Goal: Information Seeking & Learning: Learn about a topic

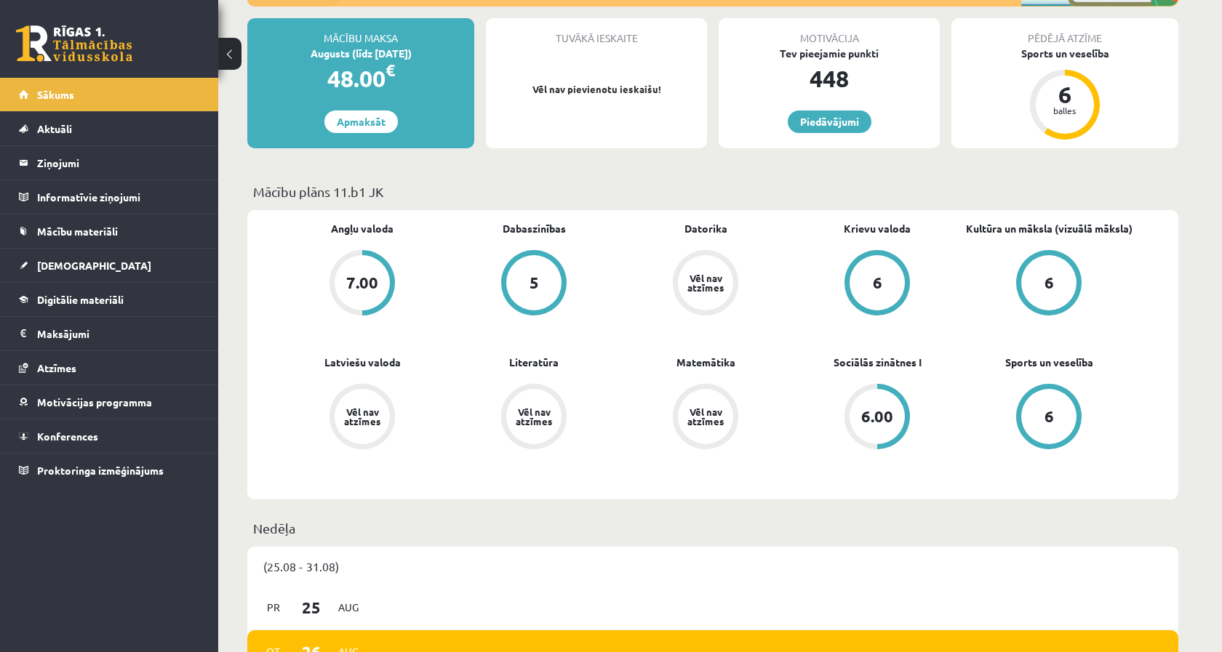
scroll to position [262, 0]
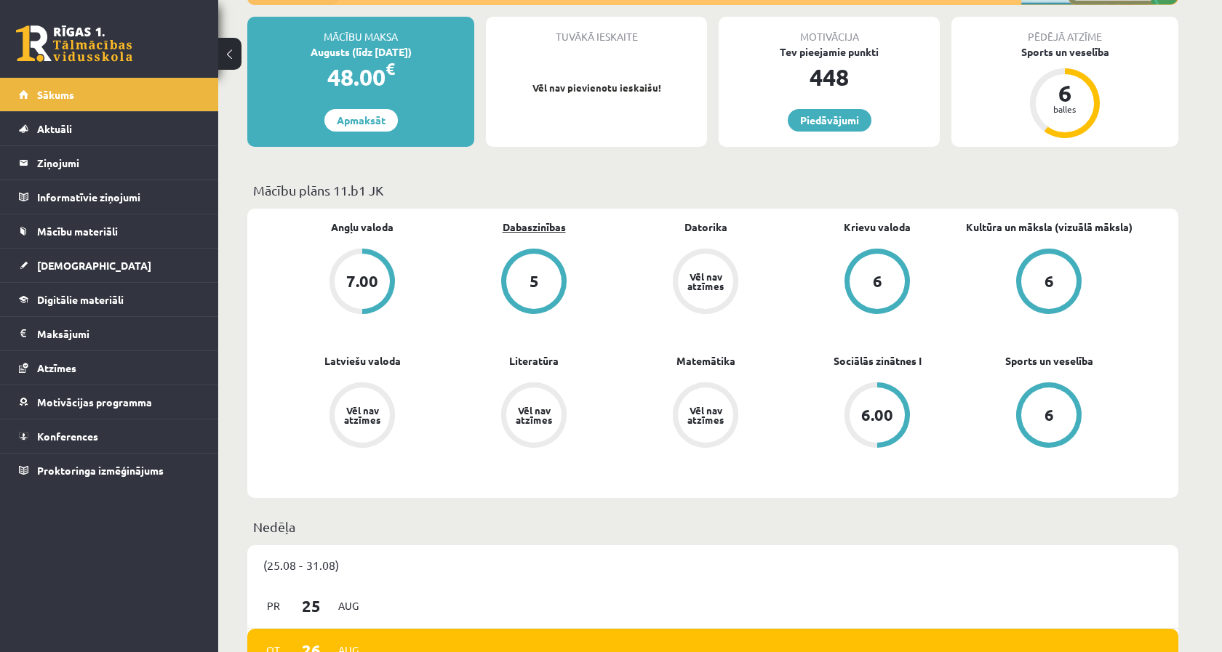
click at [545, 229] on link "Dabaszinības" at bounding box center [534, 227] width 63 height 15
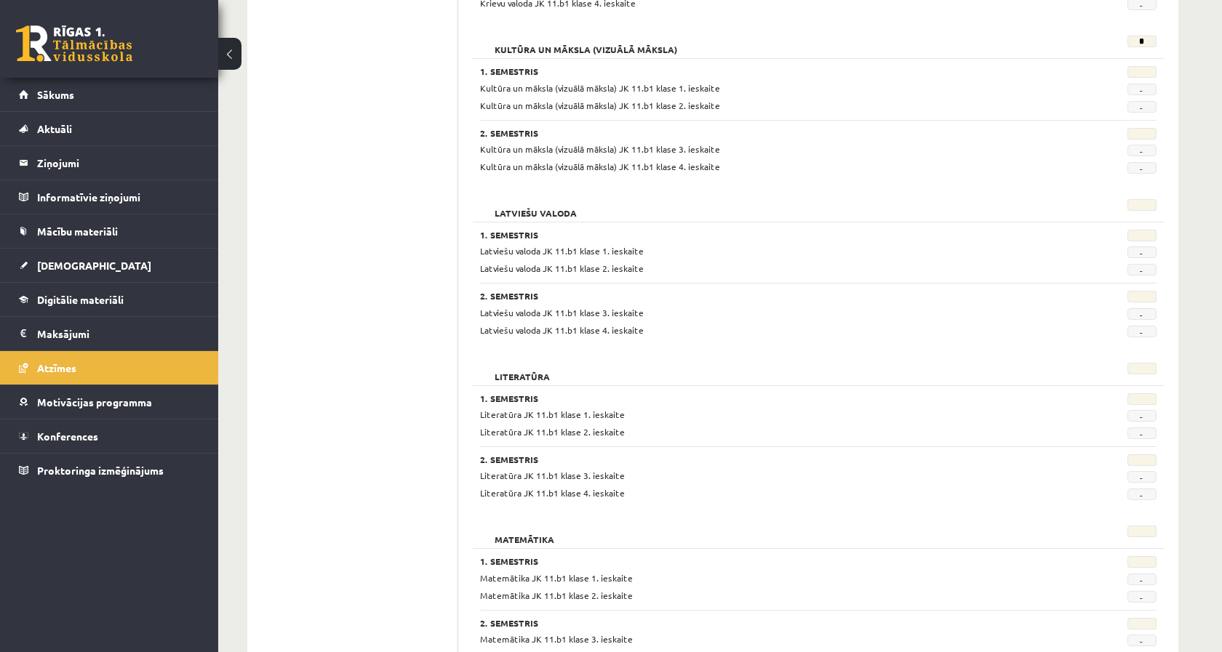
scroll to position [906, 0]
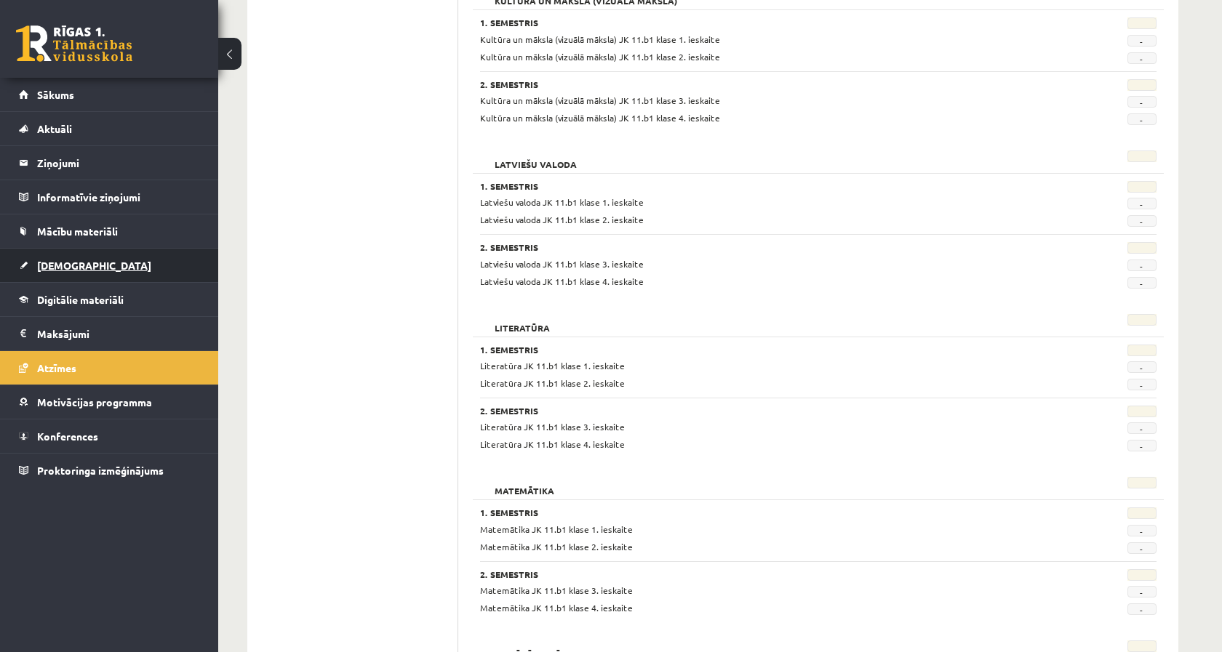
click at [107, 276] on link "[DEMOGRAPHIC_DATA]" at bounding box center [109, 265] width 181 height 33
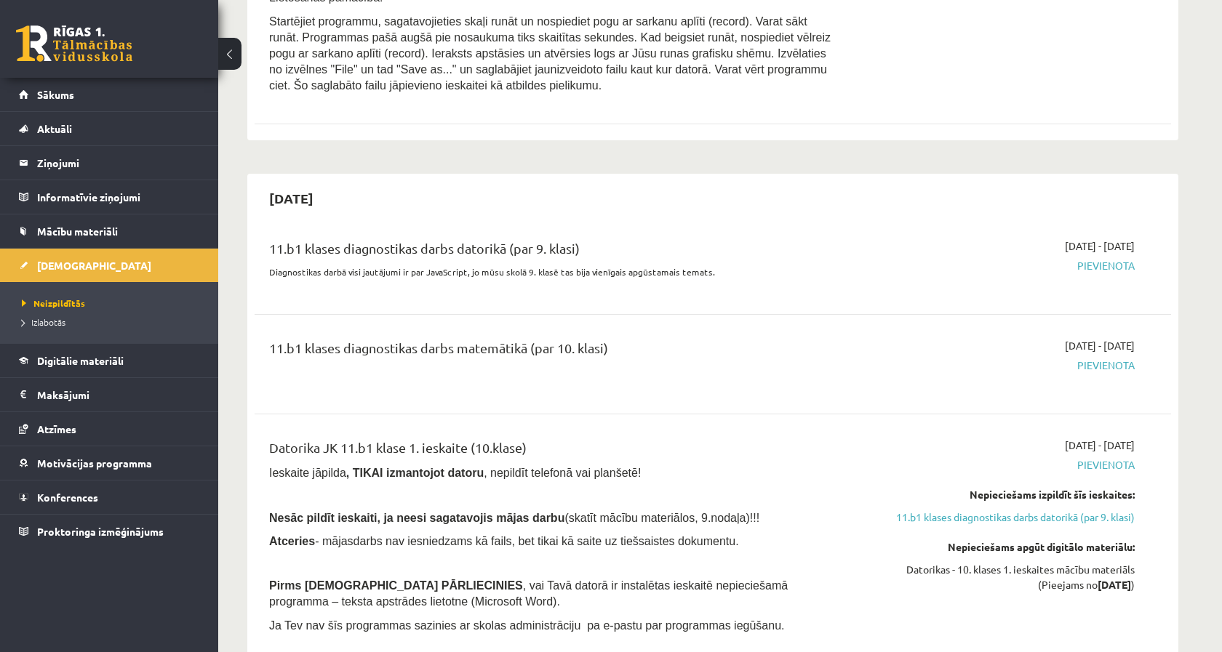
scroll to position [938, 0]
drag, startPoint x: 906, startPoint y: 460, endPoint x: 1151, endPoint y: 549, distance: 260.7
click at [1151, 548] on div "Datorika JK 11.b1 klase 1. ieskaite (10.klase) Ieskaite jāpilda , TIKAI izmanto…" at bounding box center [712, 570] width 887 height 264
click at [1151, 549] on div "Datorika JK 11.b1 klase 1. ieskaite (10.klase) Ieskaite jāpilda , TIKAI izmanto…" at bounding box center [712, 570] width 887 height 264
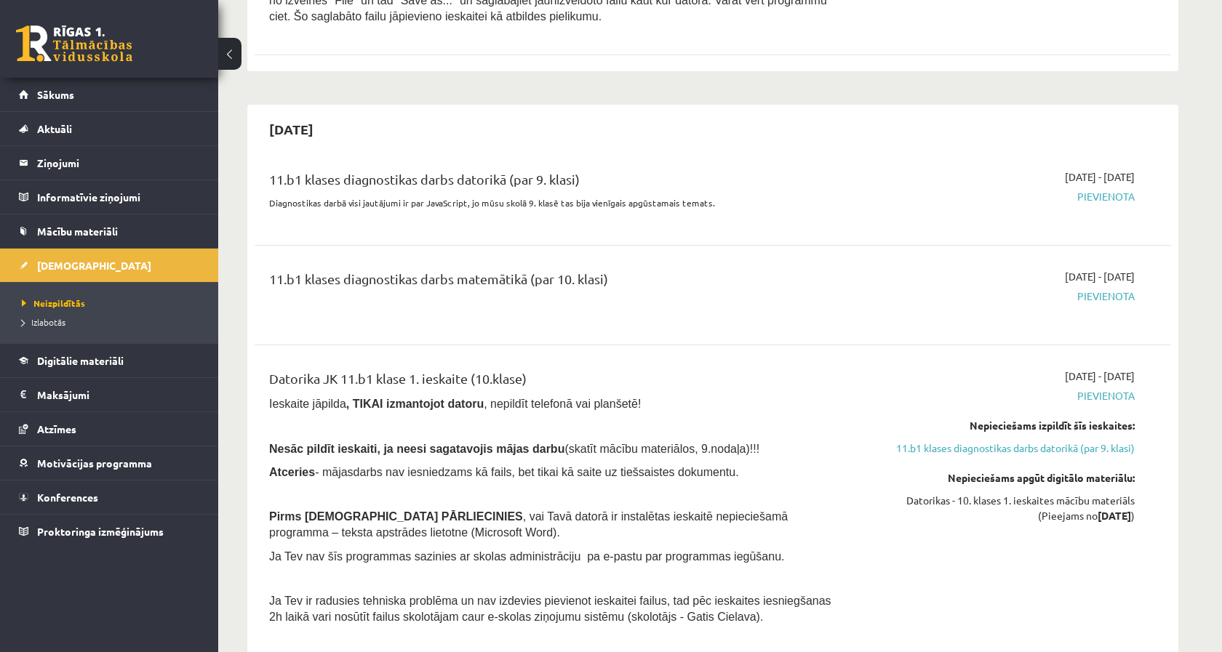
scroll to position [1009, 0]
drag, startPoint x: 292, startPoint y: 390, endPoint x: 751, endPoint y: 464, distance: 464.9
click at [751, 464] on div "Datorika JK 11.b1 klase 1. ieskaite (10.klase) Ieskaite jāpilda , TIKAI izmanto…" at bounding box center [553, 499] width 591 height 264
click at [751, 464] on p "Atceries - mājasdarbs nav iesniedzams kā fails, bet tikai kā saite uz tiešsaist…" at bounding box center [553, 471] width 569 height 16
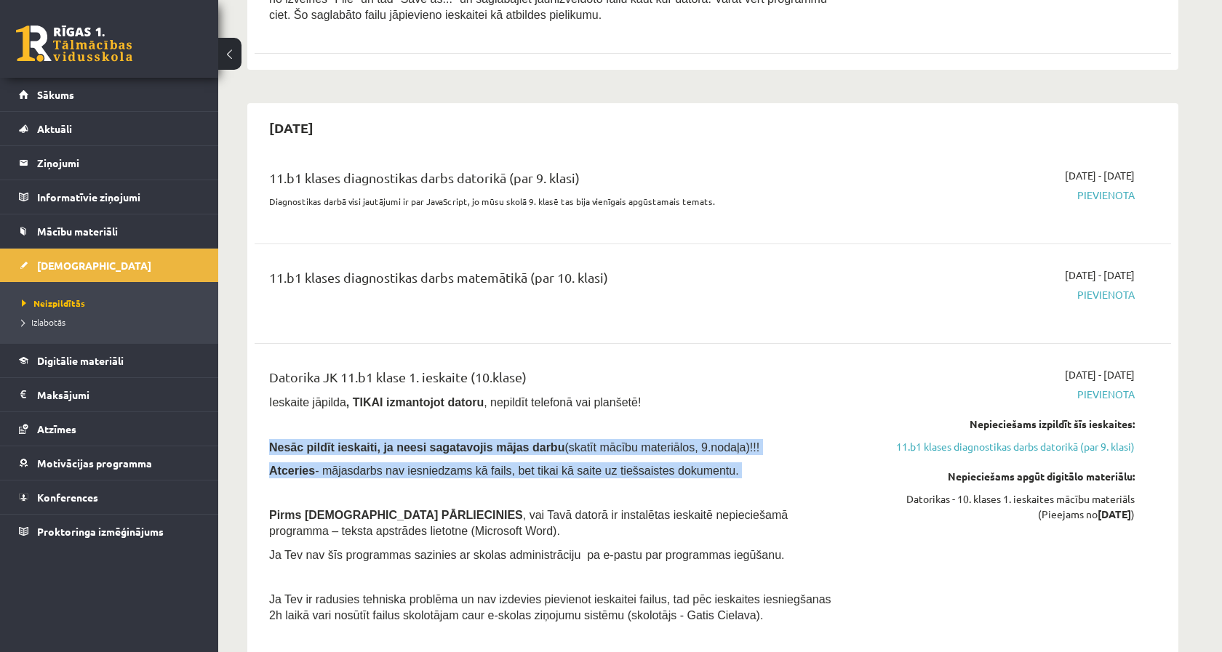
drag, startPoint x: 751, startPoint y: 464, endPoint x: 281, endPoint y: 429, distance: 471.1
click at [281, 429] on div "Datorika JK 11.b1 klase 1. ieskaite (10.klase) Ieskaite jāpilda , TIKAI izmanto…" at bounding box center [553, 499] width 591 height 264
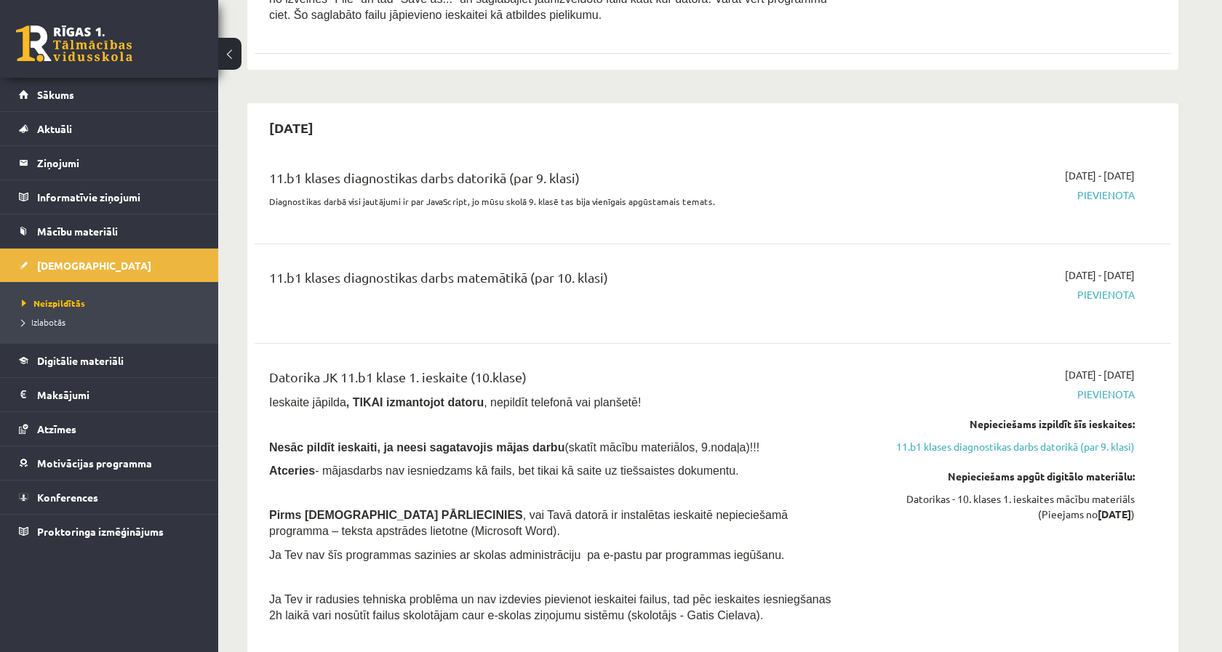
click at [412, 465] on span "Atceries - mājasdarbs nav iesniedzams kā fails, bet tikai kā saite uz tiešsaist…" at bounding box center [504, 471] width 470 height 12
drag, startPoint x: 412, startPoint y: 464, endPoint x: 798, endPoint y: 462, distance: 386.2
click at [798, 463] on p "Atceries - mājasdarbs nav iesniedzams kā fails, bet tikai kā saite uz tiešsaist…" at bounding box center [553, 471] width 569 height 16
drag, startPoint x: 798, startPoint y: 462, endPoint x: 492, endPoint y: 455, distance: 306.3
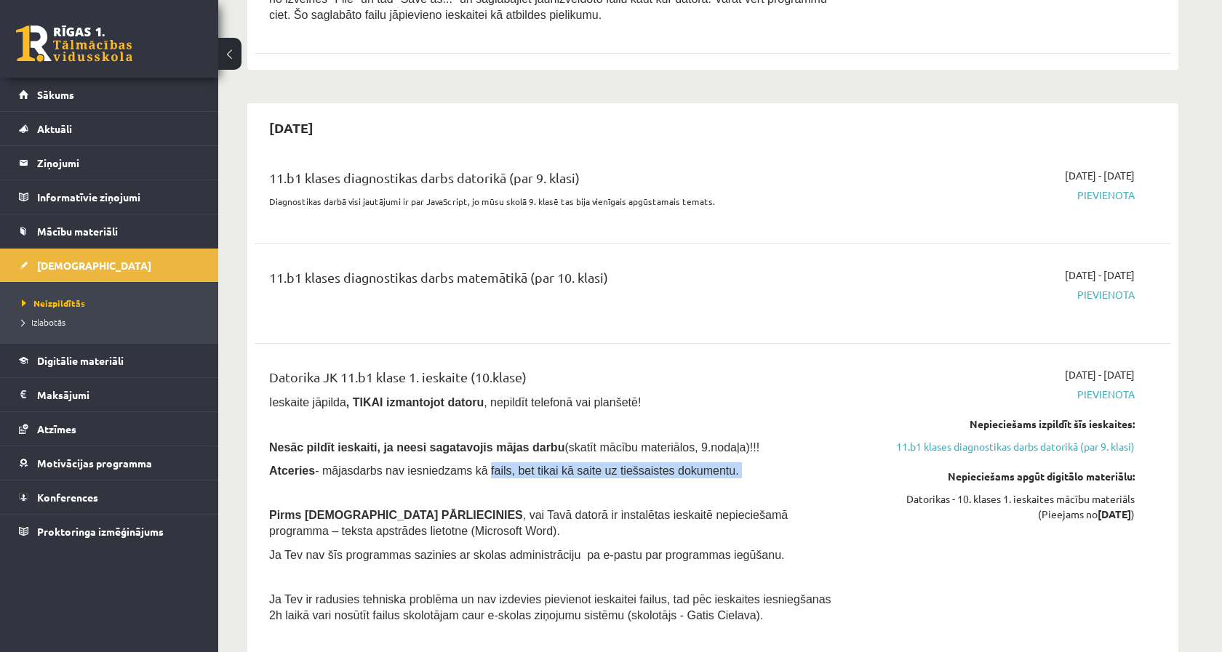
click at [492, 463] on p "Atceries - mājasdarbs nav iesniedzams kā fails, bet tikai kā saite uz tiešsaist…" at bounding box center [553, 471] width 569 height 16
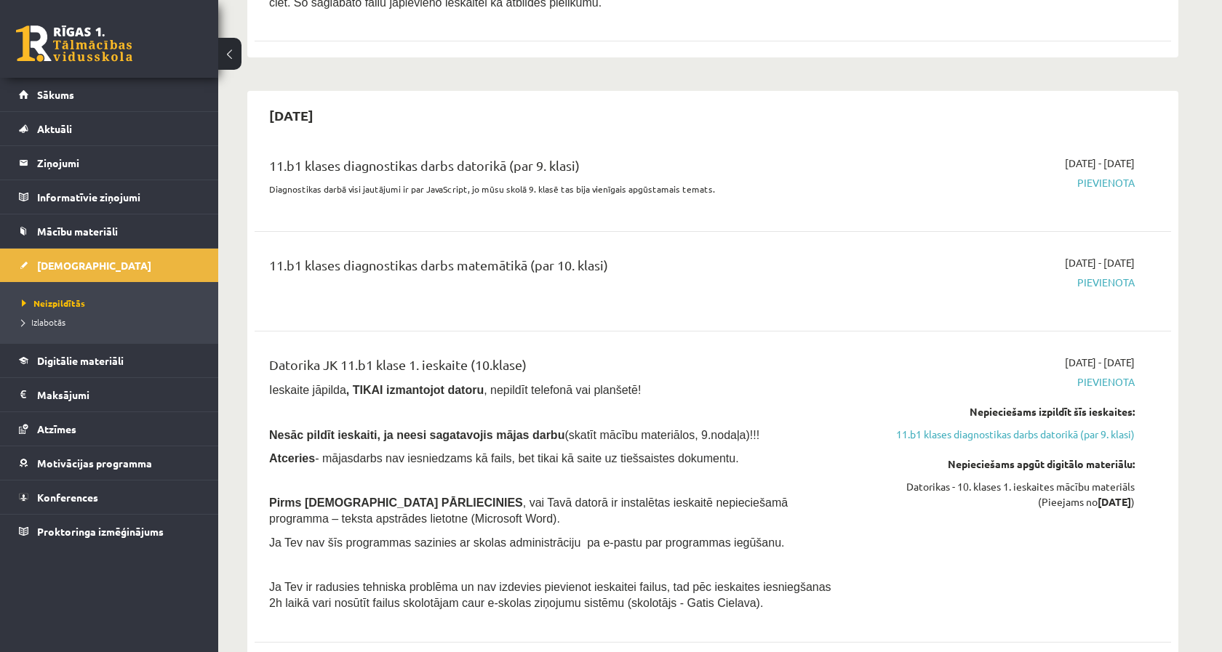
click at [504, 456] on div "Datorika JK 11.b1 klase 1. ieskaite (10.klase) Ieskaite jāpilda , TIKAI izmanto…" at bounding box center [553, 487] width 591 height 264
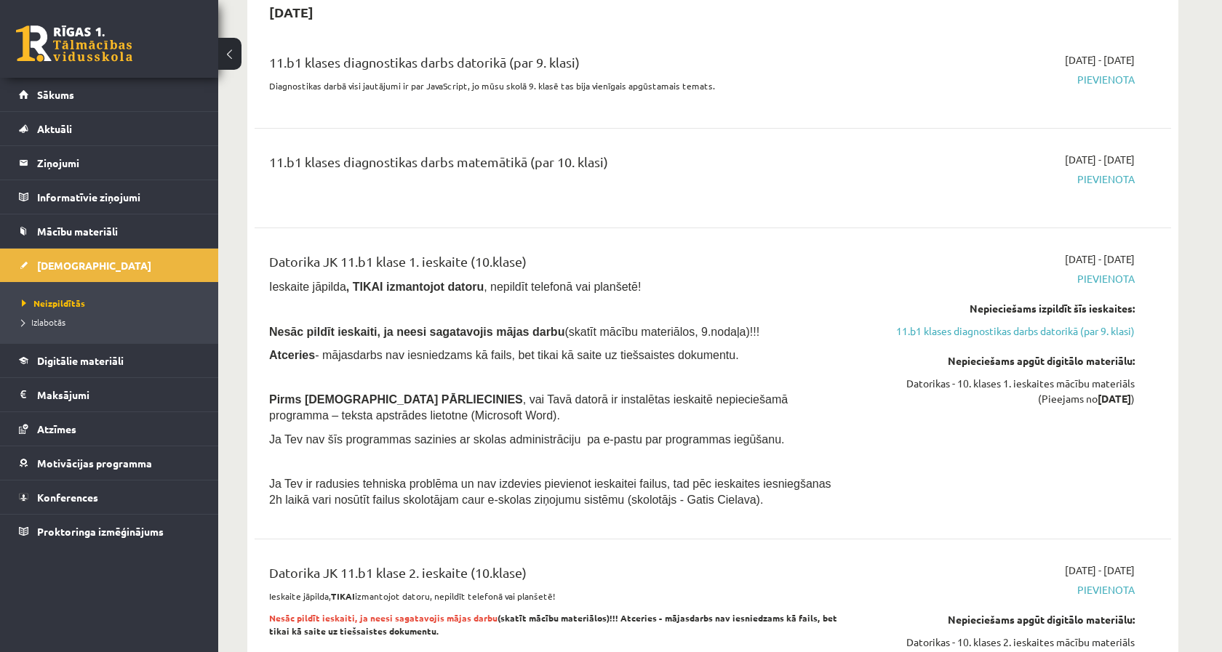
scroll to position [1125, 0]
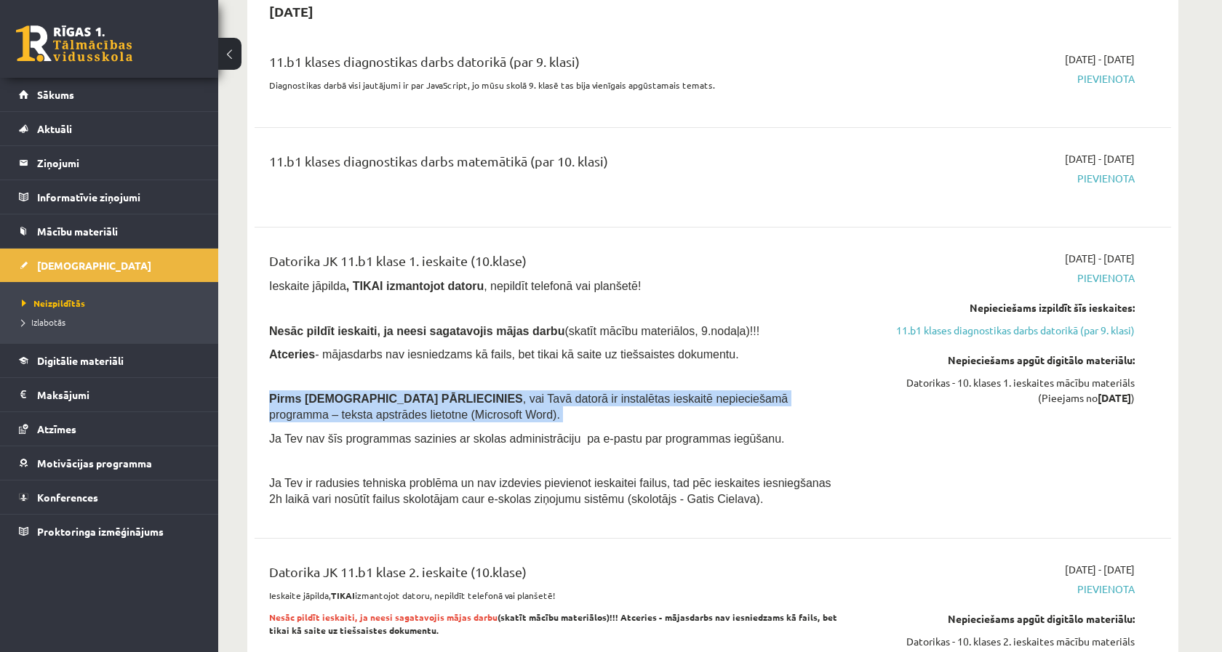
drag, startPoint x: 258, startPoint y: 381, endPoint x: 501, endPoint y: 412, distance: 244.9
click at [501, 412] on div "Datorika JK 11.b1 klase 1. ieskaite (10.klase) Ieskaite jāpilda , TIKAI izmanto…" at bounding box center [553, 383] width 591 height 264
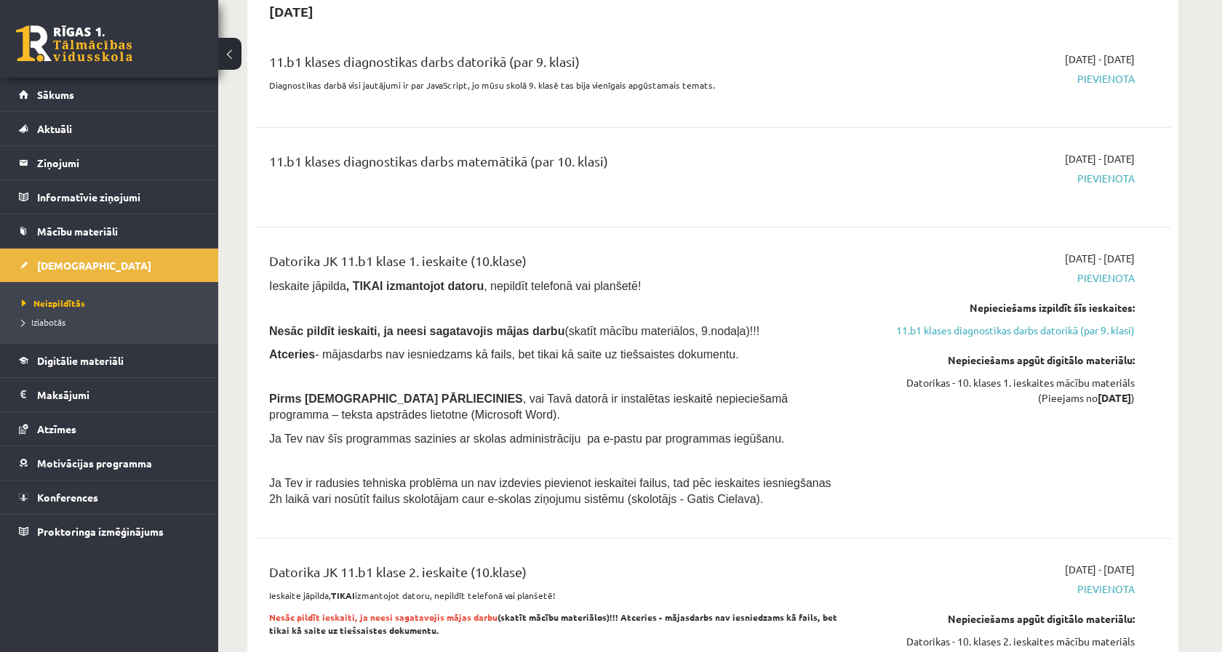
click at [501, 412] on div "Datorika JK 11.b1 klase 1. ieskaite (10.klase) Ieskaite jāpilda , TIKAI izmanto…" at bounding box center [553, 383] width 591 height 264
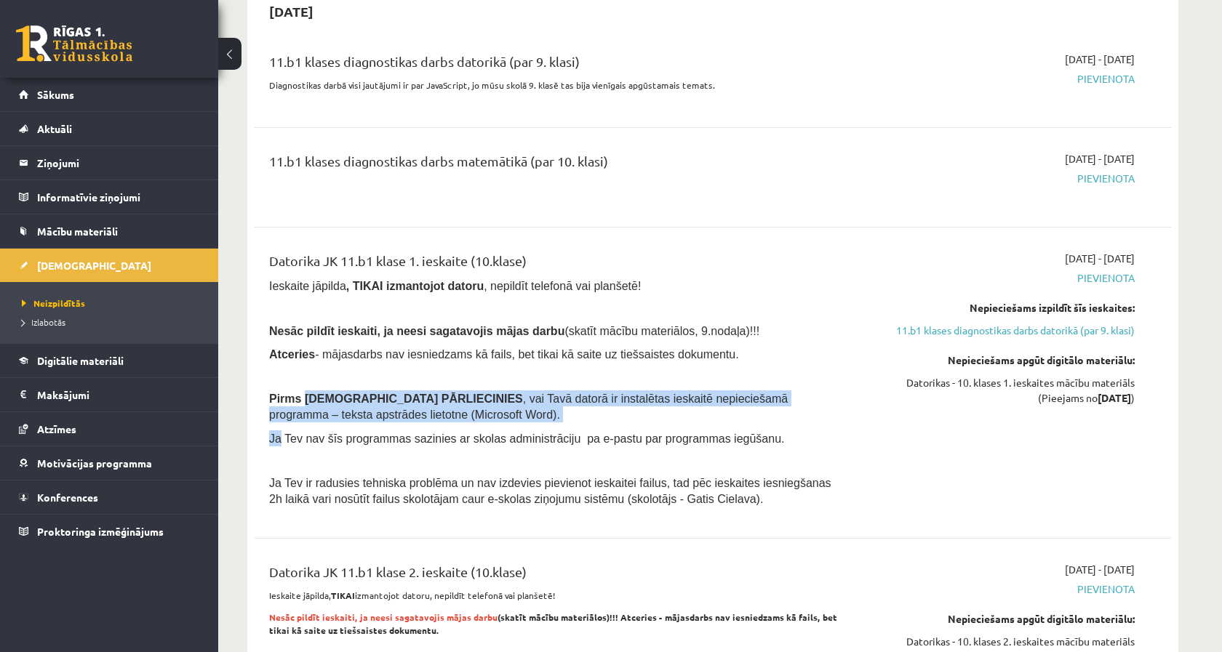
drag, startPoint x: 501, startPoint y: 412, endPoint x: 307, endPoint y: 383, distance: 196.4
click at [307, 383] on div "Datorika JK 11.b1 klase 1. ieskaite (10.klase) Ieskaite jāpilda , TIKAI izmanto…" at bounding box center [553, 383] width 591 height 264
click at [307, 393] on span "Pirms ieskaites PĀRLIECINIES" at bounding box center [396, 399] width 254 height 12
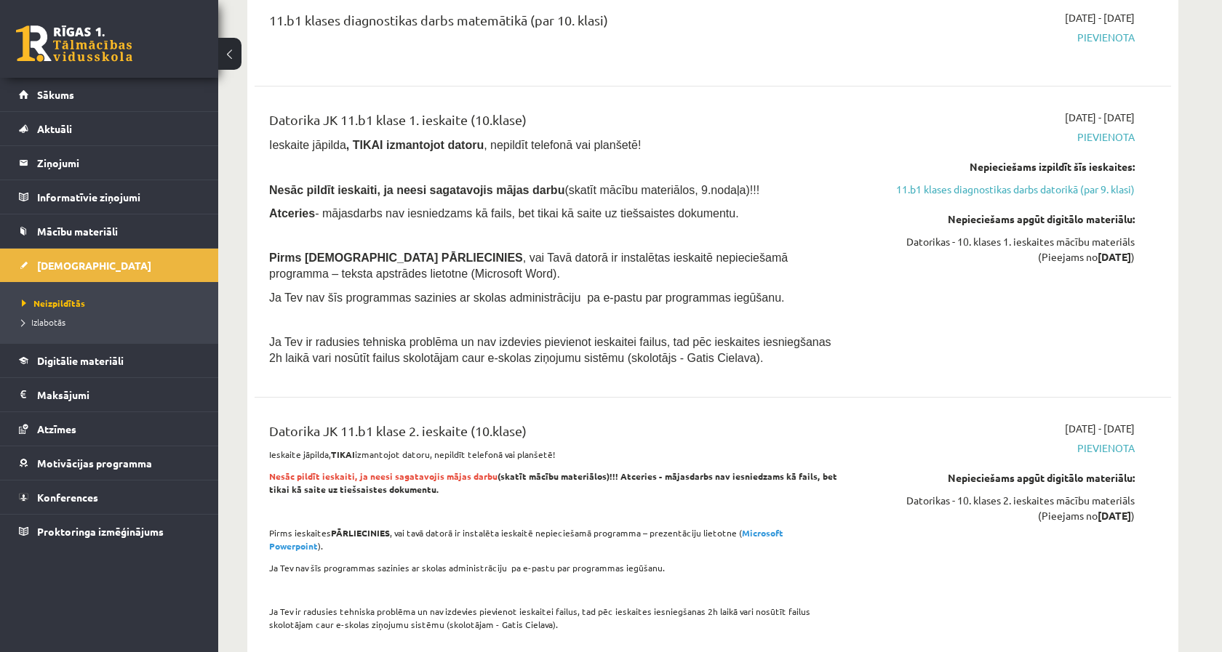
scroll to position [1282, 0]
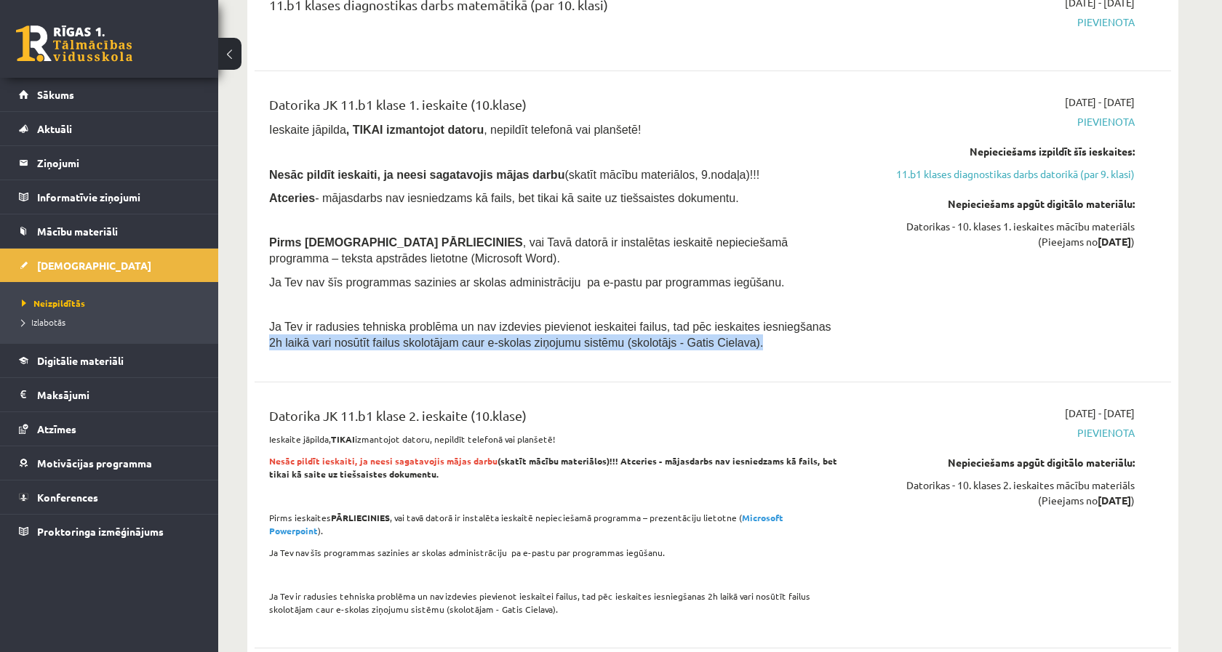
drag, startPoint x: 266, startPoint y: 319, endPoint x: 636, endPoint y: 337, distance: 370.6
click at [637, 335] on div "Datorika JK 11.b1 klase 1. ieskaite (10.klase) Ieskaite jāpilda , TIKAI izmanto…" at bounding box center [553, 227] width 591 height 264
click at [636, 337] on div "Datorika JK 11.b1 klase 1. ieskaite (10.klase) Ieskaite jāpilda , TIKAI izmanto…" at bounding box center [553, 227] width 591 height 264
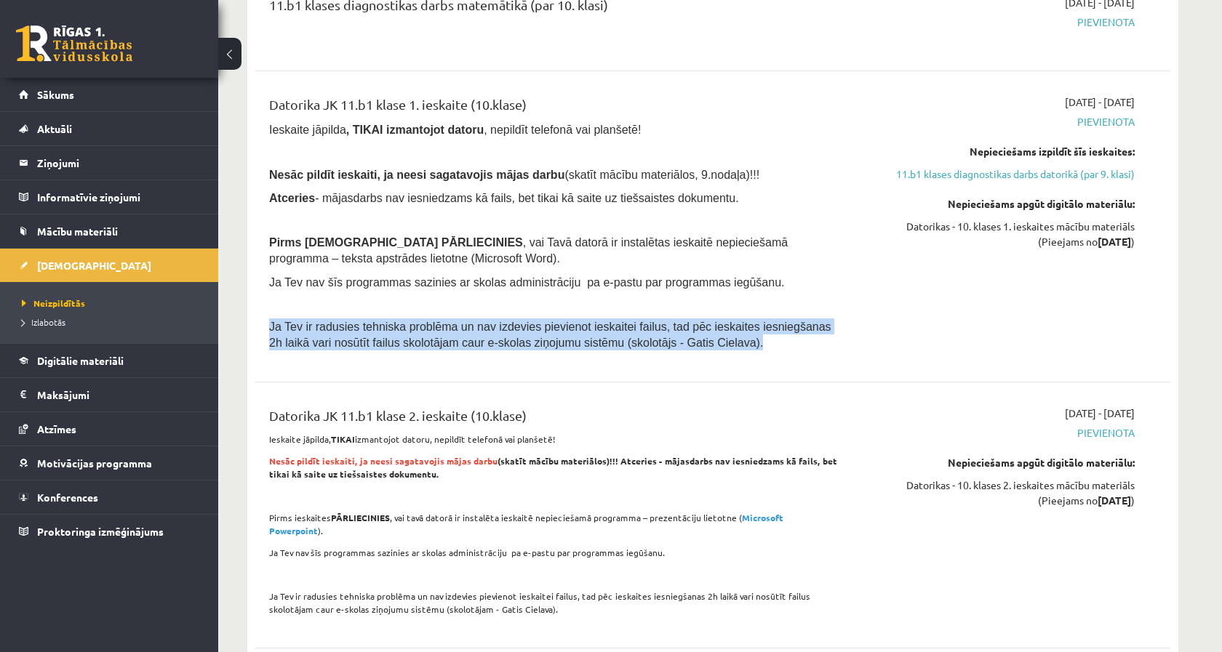
drag, startPoint x: 636, startPoint y: 337, endPoint x: 269, endPoint y: 308, distance: 368.5
click at [269, 308] on div "Datorika JK 11.b1 klase 1. ieskaite (10.klase) Ieskaite jāpilda , TIKAI izmanto…" at bounding box center [553, 227] width 591 height 264
click at [269, 321] on span "Ja Tev ir radusies tehniska problēma un nav izdevies pievienot ieskaitei failus…" at bounding box center [550, 335] width 562 height 28
drag, startPoint x: 269, startPoint y: 308, endPoint x: 757, endPoint y: 335, distance: 488.8
click at [763, 335] on div "Datorika JK 11.b1 klase 1. ieskaite (10.klase) Ieskaite jāpilda , TIKAI izmanto…" at bounding box center [553, 227] width 591 height 264
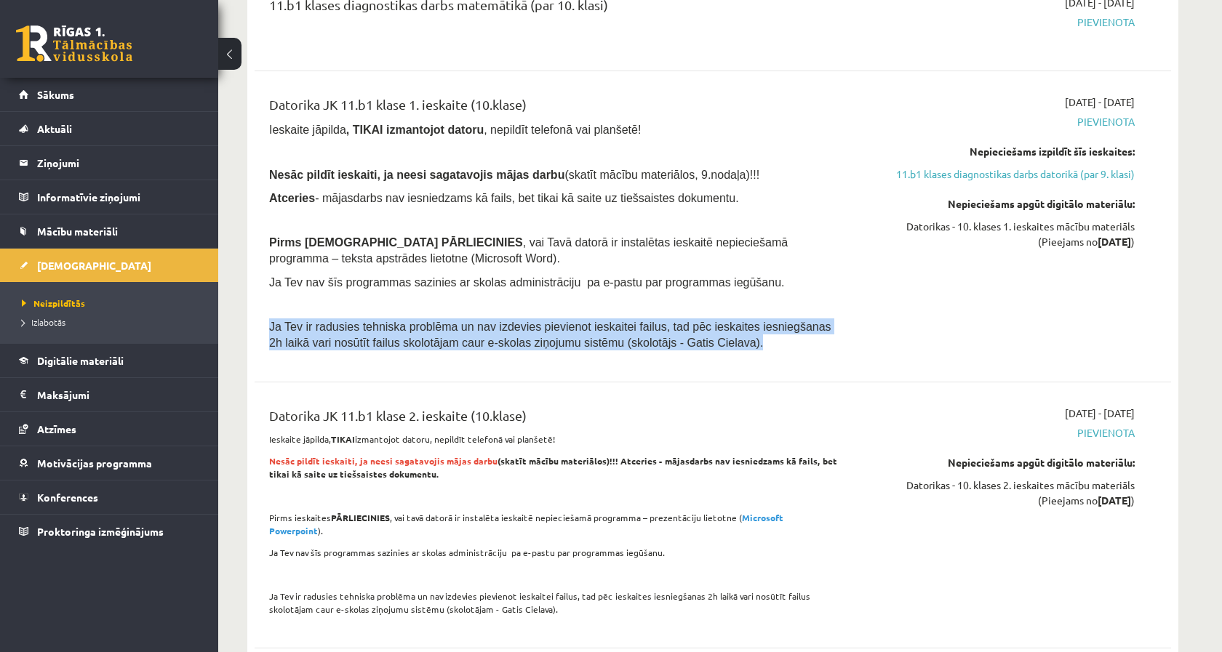
click at [757, 335] on div "Datorika JK 11.b1 klase 1. ieskaite (10.klase) Ieskaite jāpilda , TIKAI izmanto…" at bounding box center [553, 227] width 591 height 264
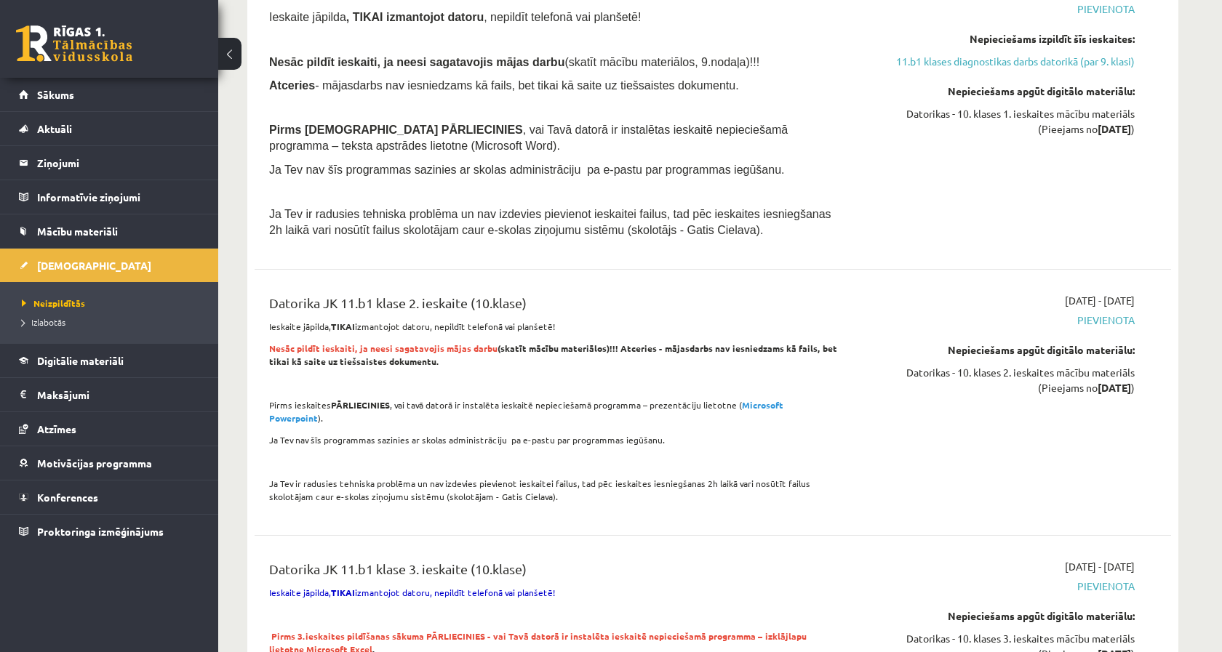
scroll to position [1395, 0]
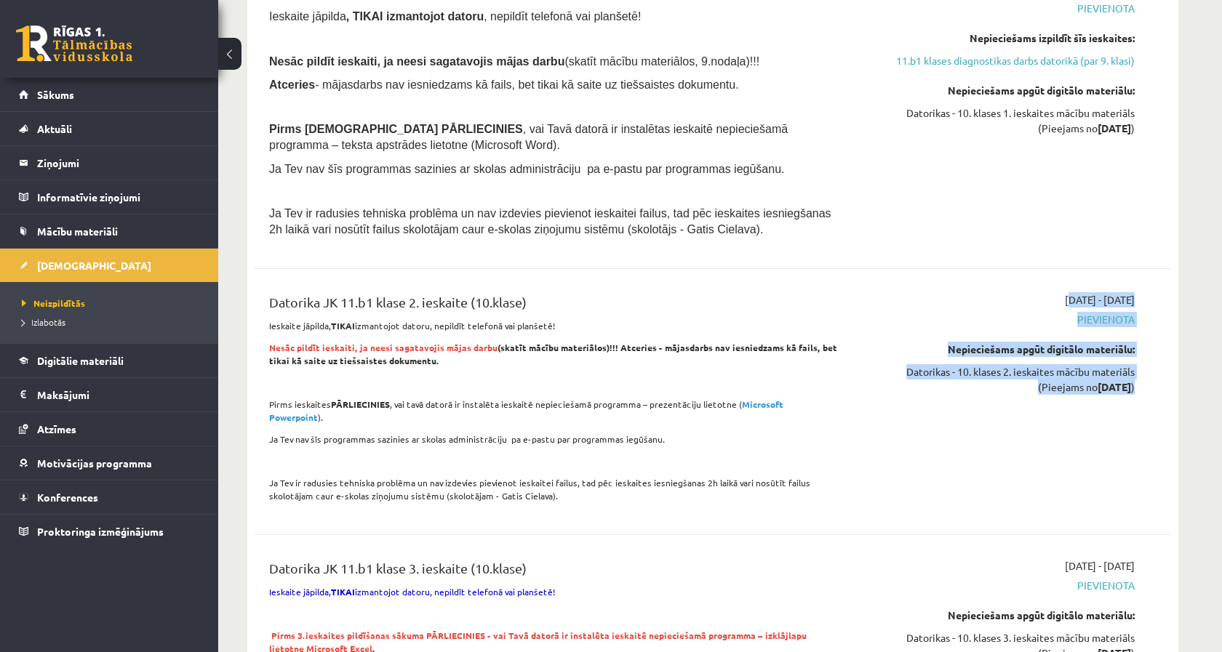
drag, startPoint x: 1022, startPoint y: 287, endPoint x: 1135, endPoint y: 361, distance: 135.4
click at [1135, 361] on div "2025-09-01 - 2025-10-31 Pievienota Nepieciešams apgūt digitālo materiālu: Dator…" at bounding box center [998, 401] width 296 height 219
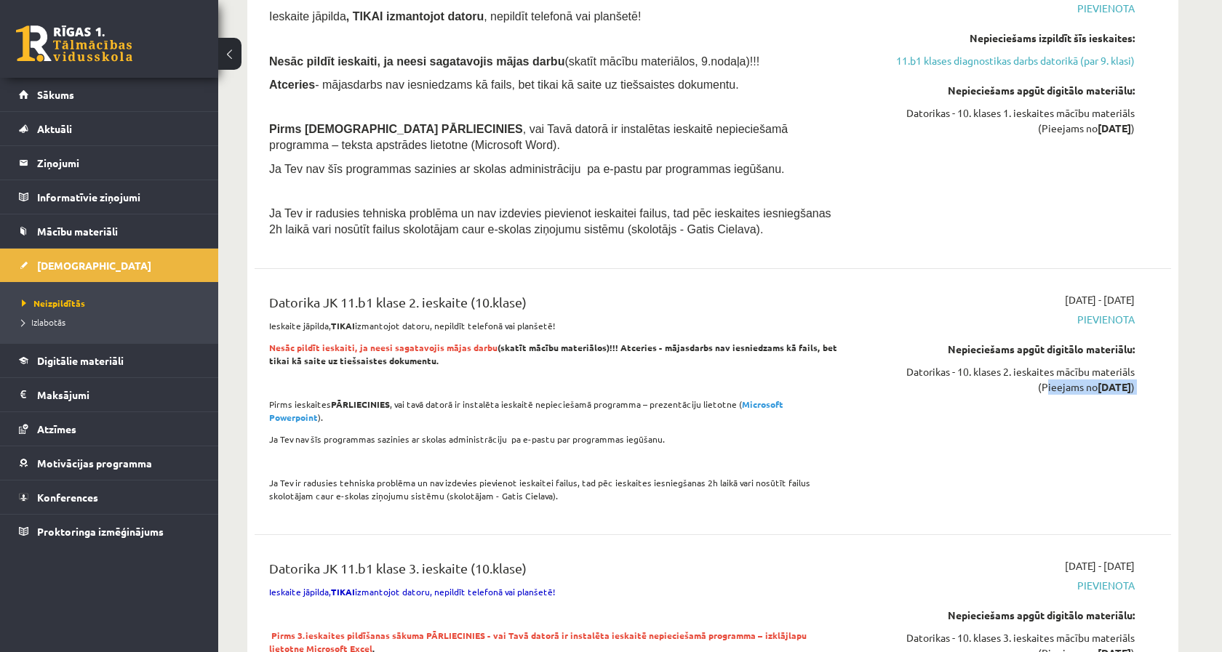
drag, startPoint x: 1135, startPoint y: 361, endPoint x: 1041, endPoint y: 361, distance: 93.8
click at [1041, 361] on div "2025-09-01 - 2025-10-31 Pievienota Nepieciešams apgūt digitālo materiālu: Dator…" at bounding box center [998, 401] width 296 height 219
click at [1042, 364] on div "Datorikas - 10. klases 2. ieskaites mācību materiāls (Pieejams no 2025-09-01 )" at bounding box center [997, 379] width 274 height 31
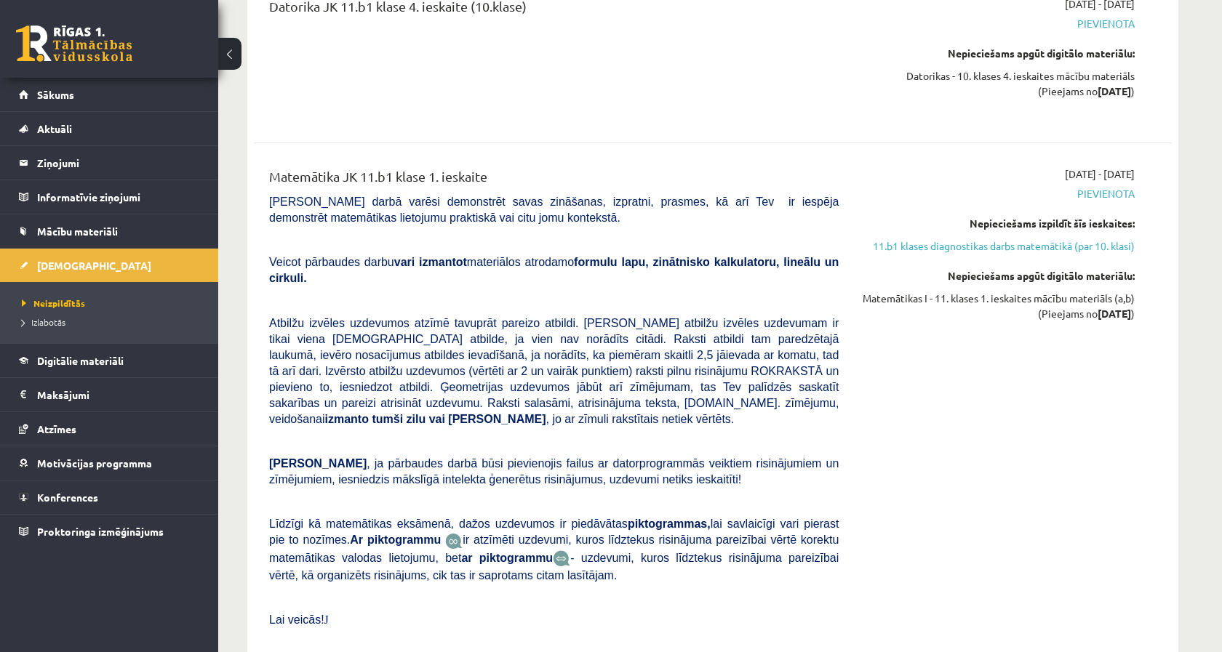
scroll to position [2291, 0]
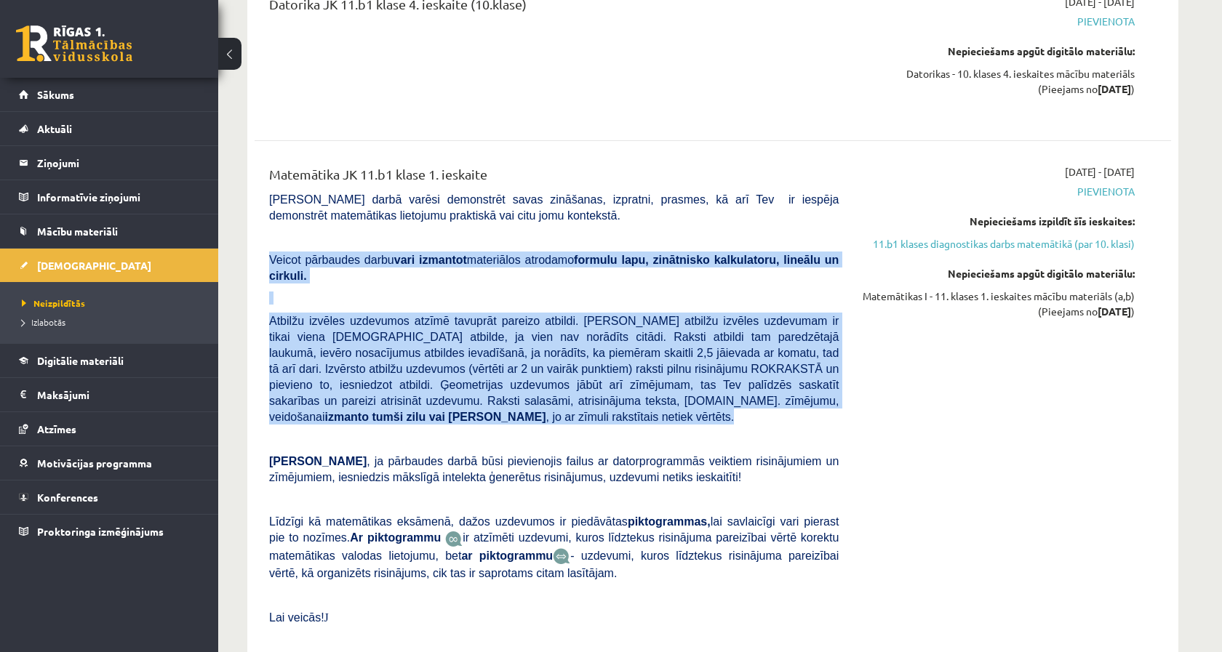
drag, startPoint x: 263, startPoint y: 232, endPoint x: 528, endPoint y: 384, distance: 305.3
click at [528, 384] on div "Matemātika JK 11.b1 klase 1. ieskaite Pārbaudes darbā varēsi demonstrēt savas z…" at bounding box center [553, 410] width 591 height 492
click at [528, 384] on p "Atbilžu izvēles uzdevumos atzīmē tavuprāt pareizo atbildi. Katram atbilžu izvēl…" at bounding box center [553, 369] width 569 height 112
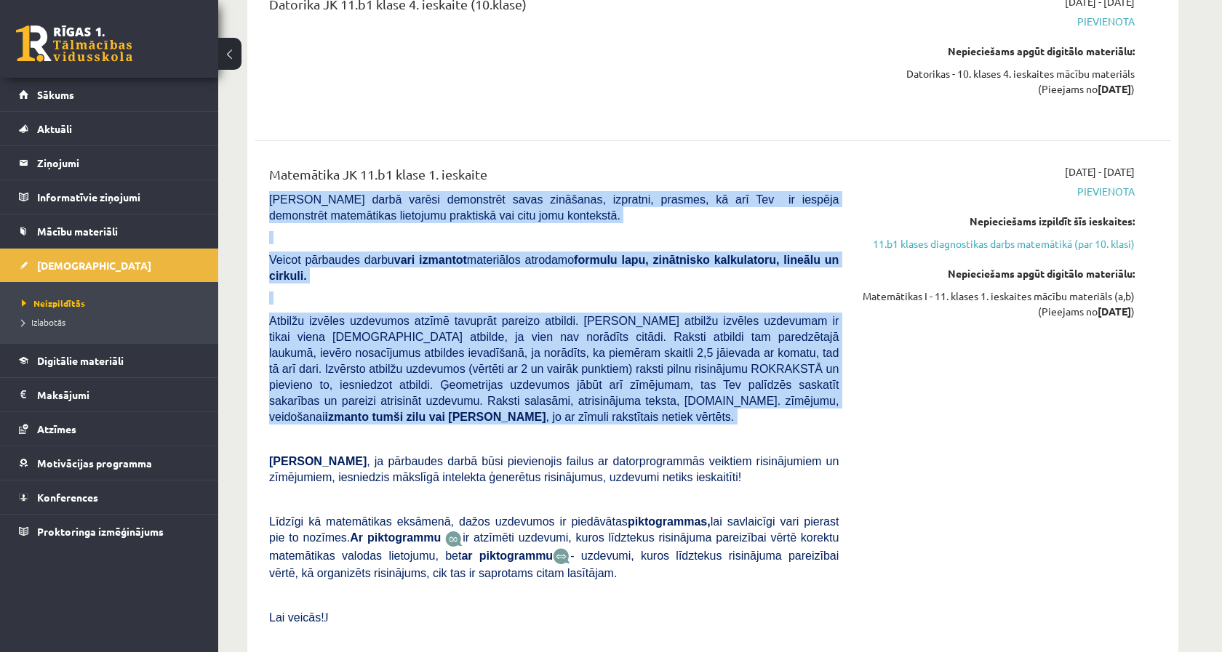
drag, startPoint x: 528, startPoint y: 384, endPoint x: 268, endPoint y: 172, distance: 335.0
click at [268, 172] on div "Matemātika JK 11.b1 klase 1. ieskaite Pārbaudes darbā varēsi demonstrēt savas z…" at bounding box center [553, 410] width 591 height 492
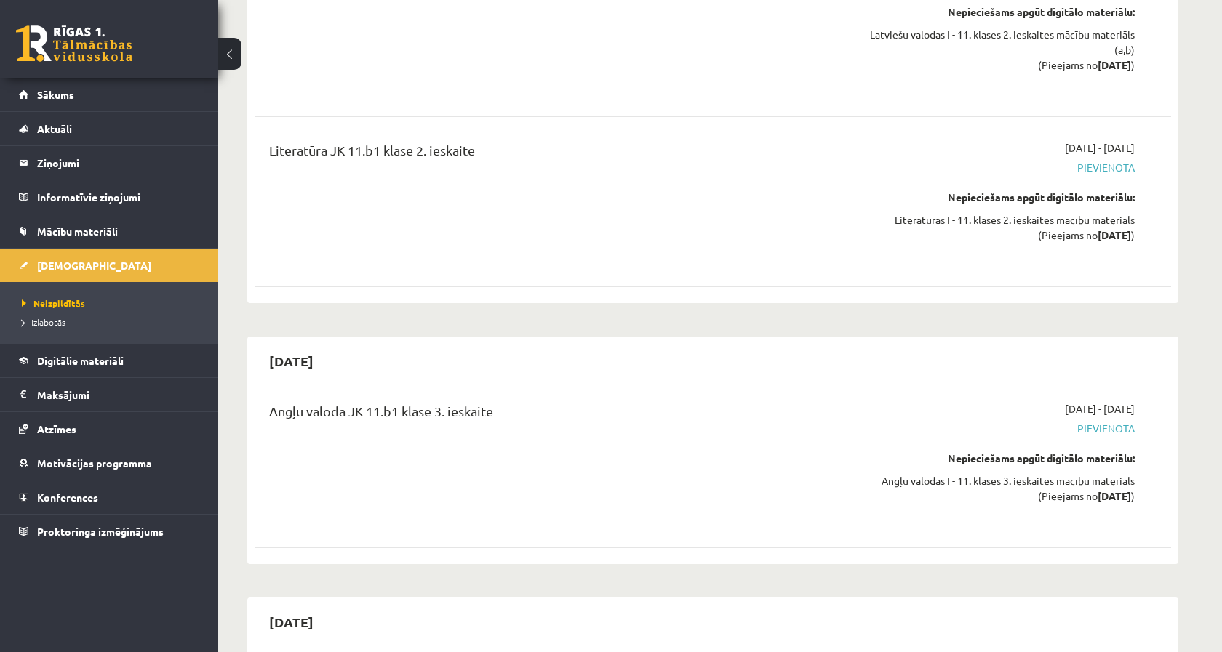
scroll to position [3652, 0]
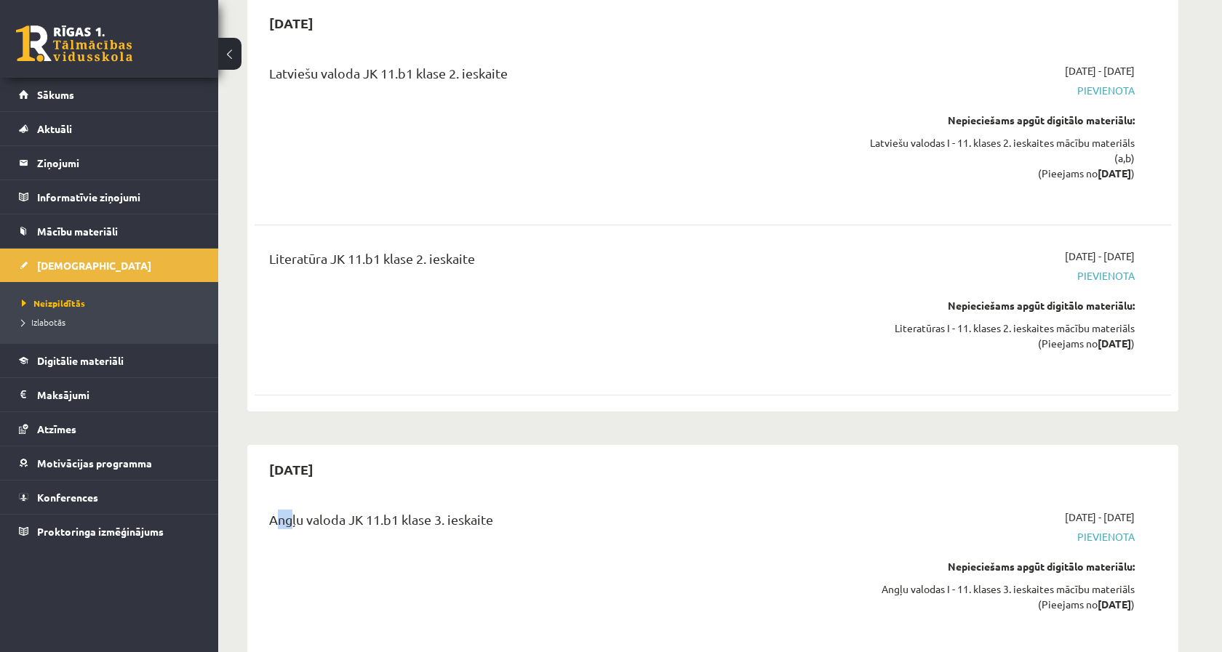
drag, startPoint x: 284, startPoint y: 467, endPoint x: 425, endPoint y: 444, distance: 143.0
click at [425, 495] on div "Angļu valoda JK 11.b1 klase 3. ieskaite 2026-01-01 - 2026-01-15 Pievienota Nepi…" at bounding box center [713, 571] width 916 height 152
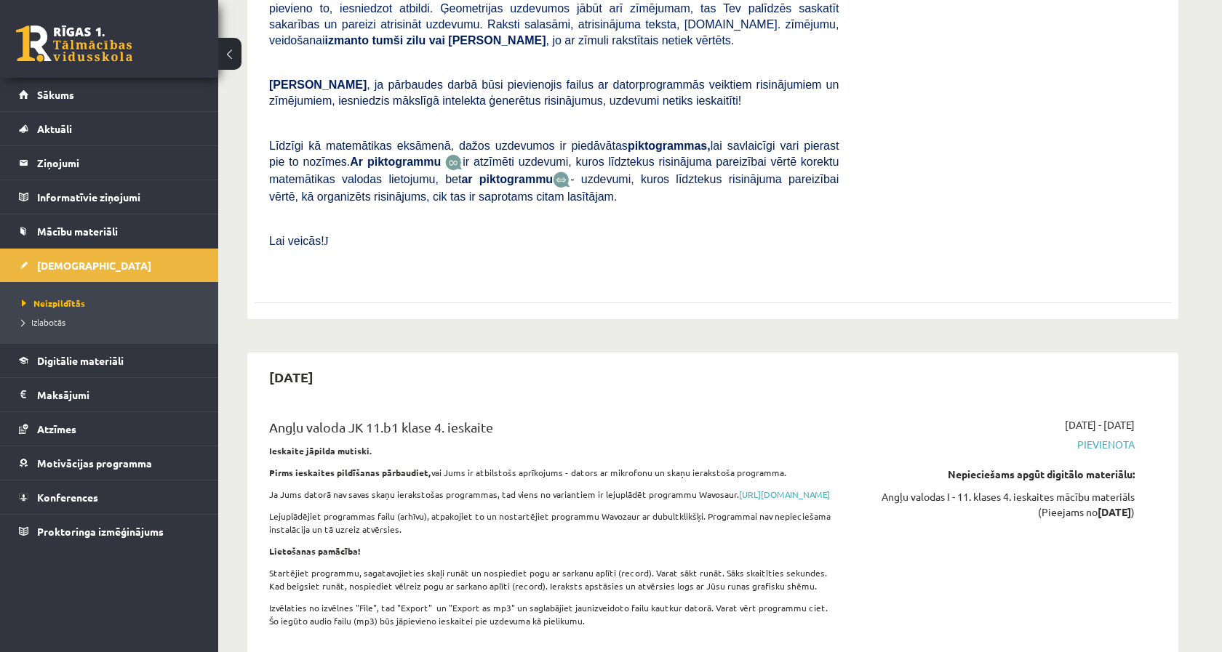
scroll to position [6203, 0]
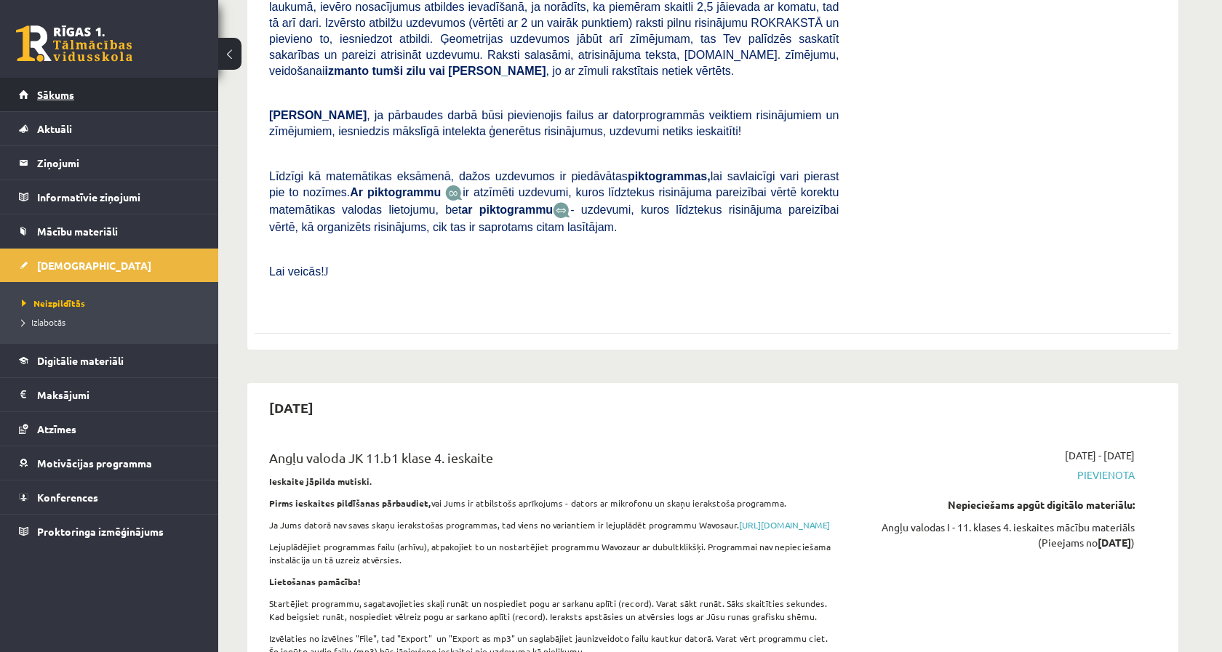
click at [103, 94] on link "Sākums" at bounding box center [109, 94] width 181 height 33
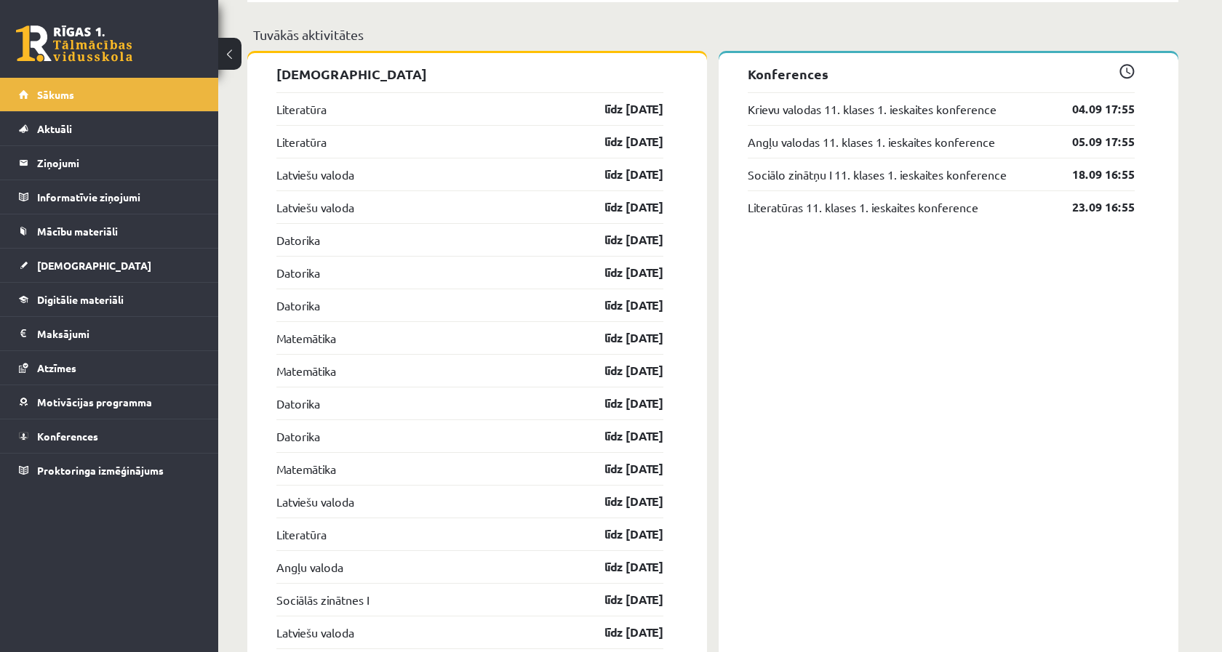
scroll to position [1159, 0]
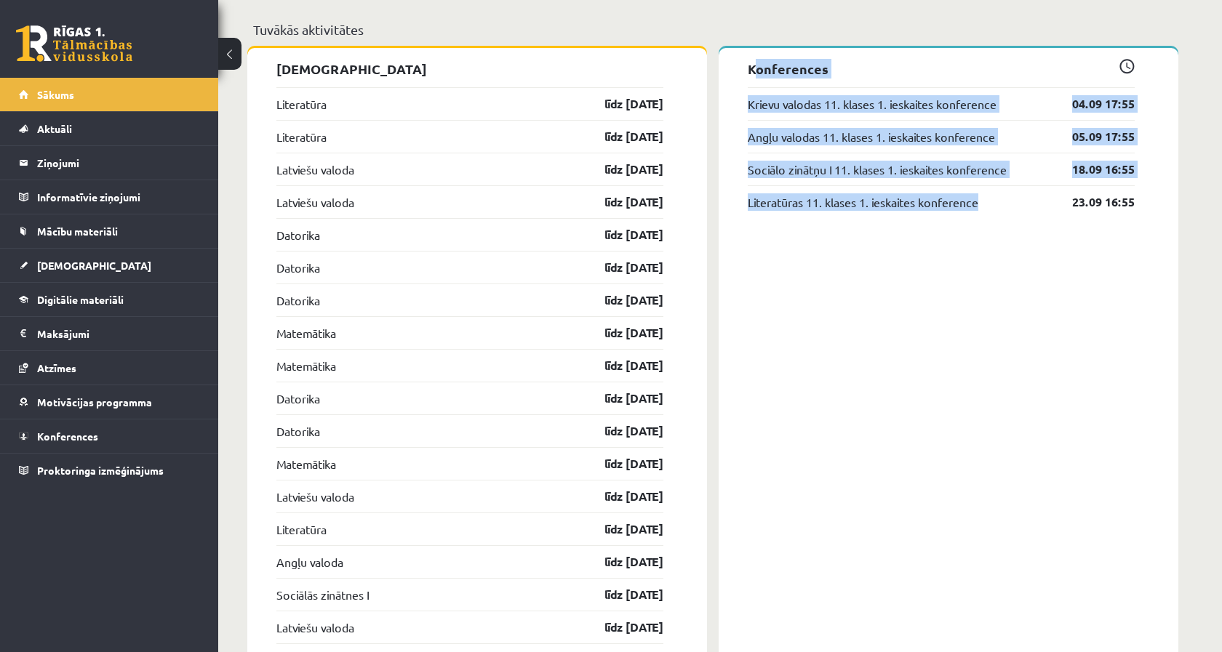
drag, startPoint x: 738, startPoint y: 65, endPoint x: 887, endPoint y: 260, distance: 246.4
click at [887, 260] on div "Konferences Krievu valodas 11. klases 1. ieskaites konference 04.09 17:55 Angļu…" at bounding box center [949, 474] width 460 height 853
drag, startPoint x: 887, startPoint y: 260, endPoint x: 751, endPoint y: 68, distance: 235.9
click at [751, 68] on div "Konferences Krievu valodas 11. klases 1. ieskaites konference 04.09 17:55 Angļu…" at bounding box center [949, 474] width 460 height 853
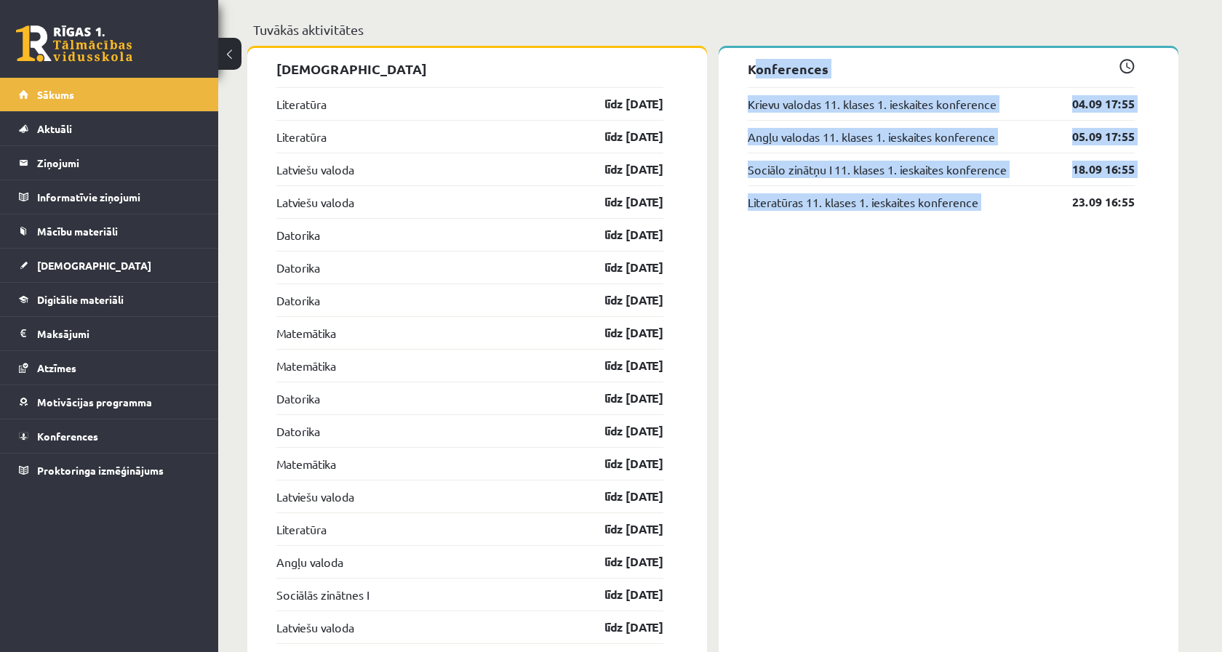
click at [751, 68] on p "Konferences" at bounding box center [941, 69] width 387 height 20
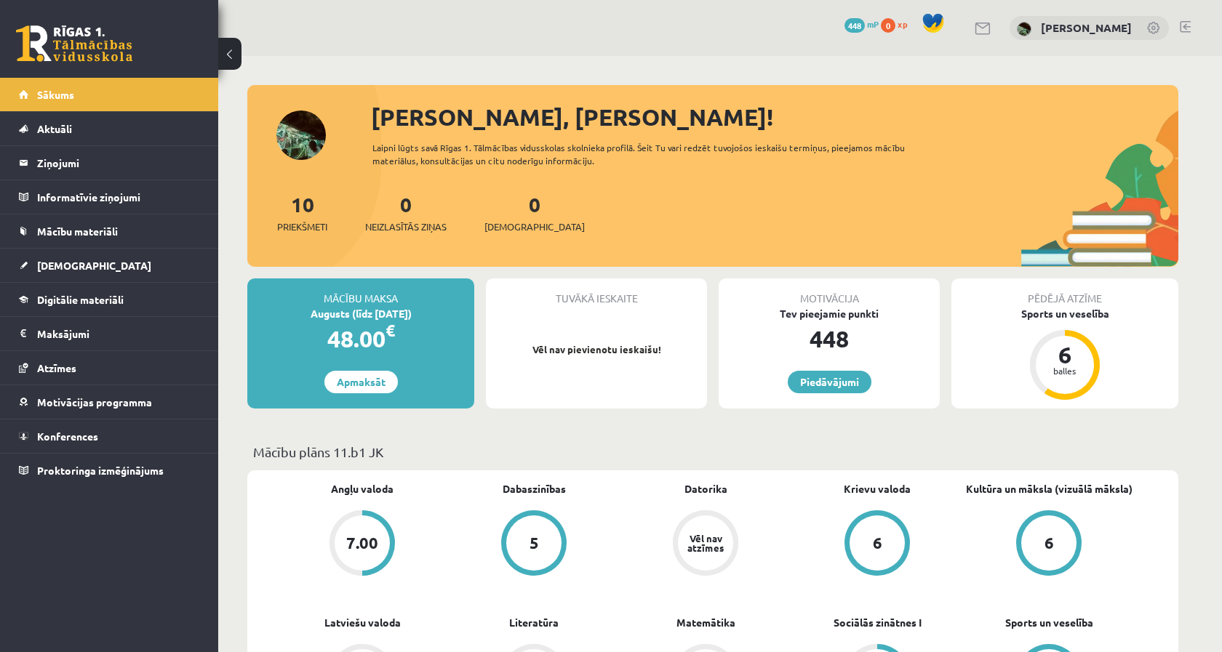
scroll to position [0, 0]
click at [865, 28] on span "448" at bounding box center [854, 25] width 20 height 15
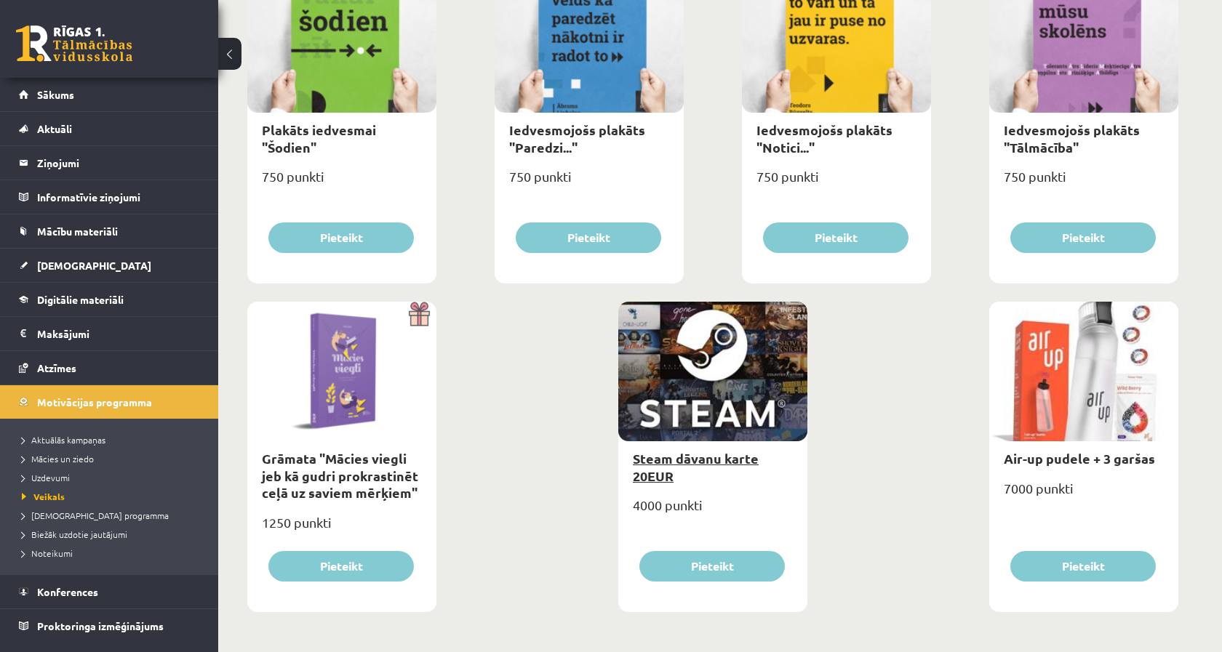
scroll to position [1581, 0]
click at [83, 194] on legend "Informatīvie ziņojumi 0" at bounding box center [118, 196] width 163 height 33
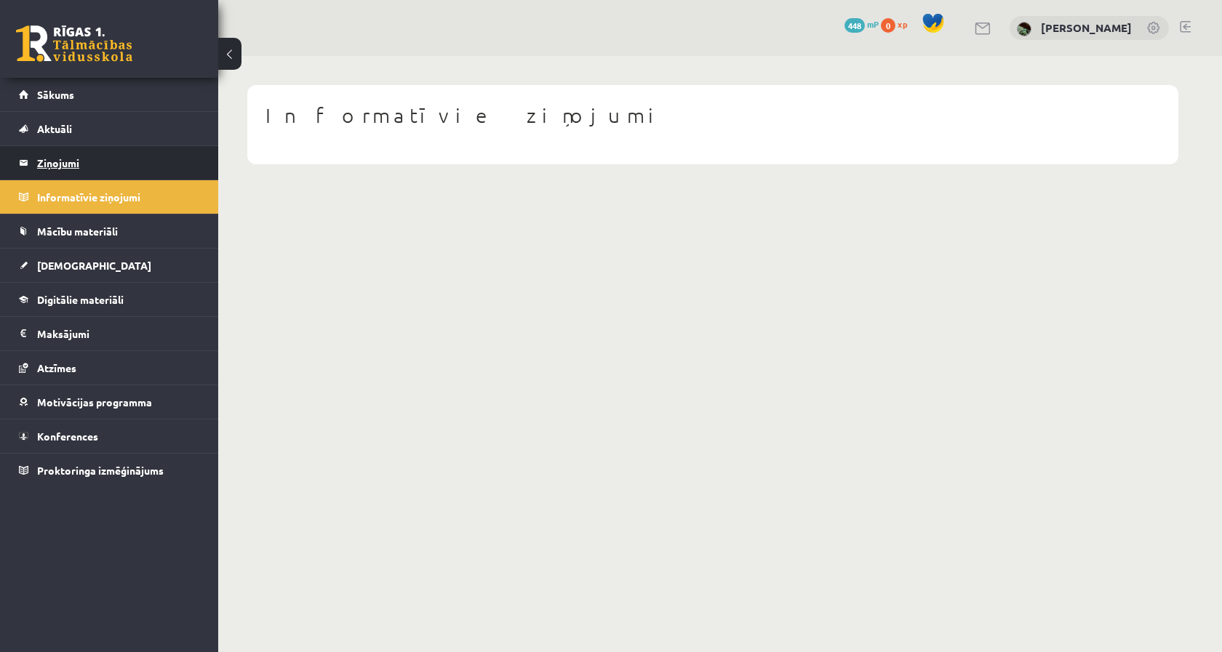
click at [62, 158] on legend "Ziņojumi 0" at bounding box center [118, 162] width 163 height 33
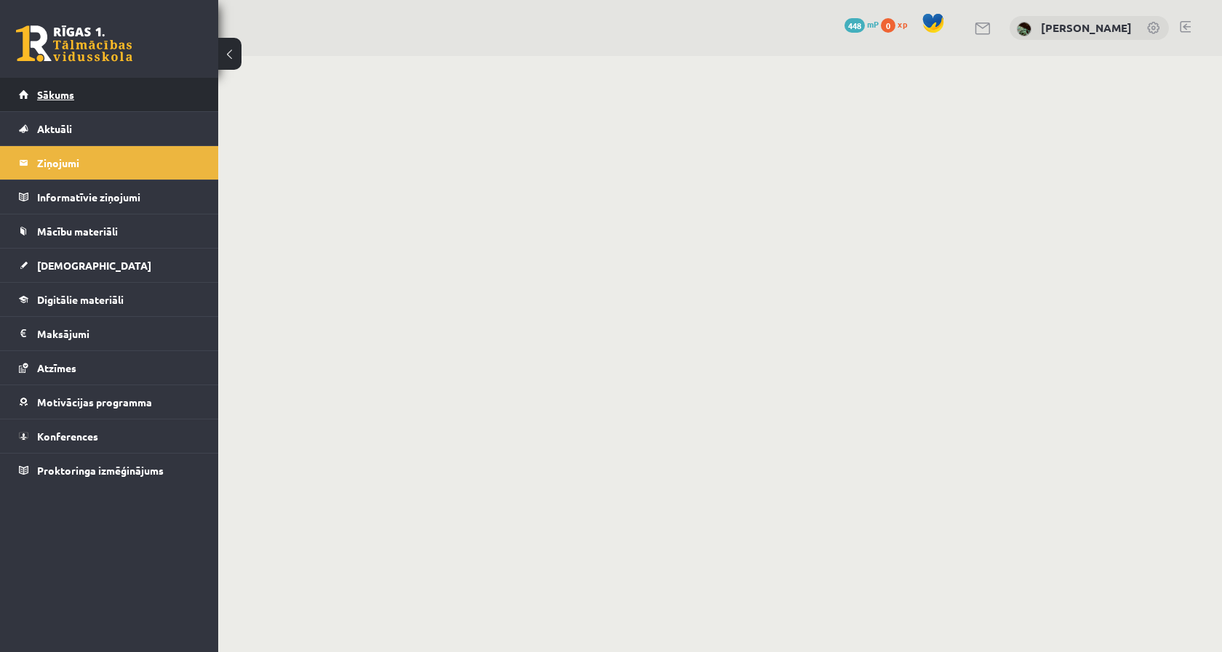
click at [84, 95] on link "Sākums" at bounding box center [109, 94] width 181 height 33
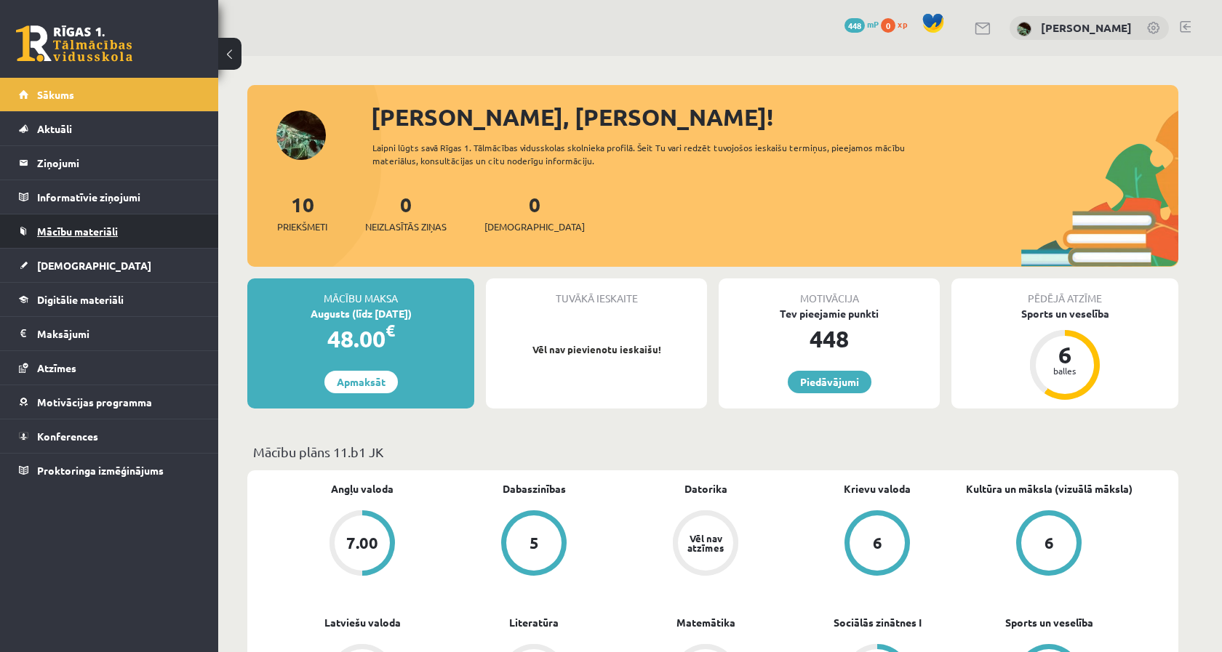
click at [88, 234] on span "Mācību materiāli" at bounding box center [77, 231] width 81 height 13
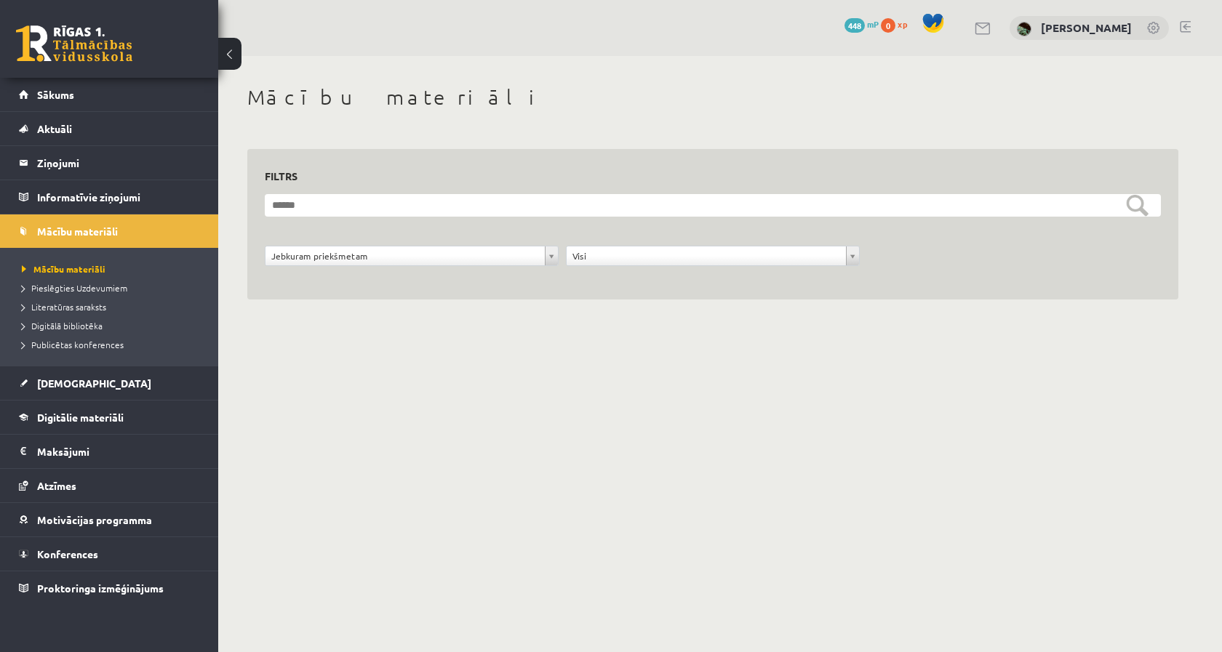
click at [345, 265] on div "**********" at bounding box center [411, 260] width 301 height 28
click at [110, 449] on legend "Maksājumi 0" at bounding box center [118, 451] width 163 height 33
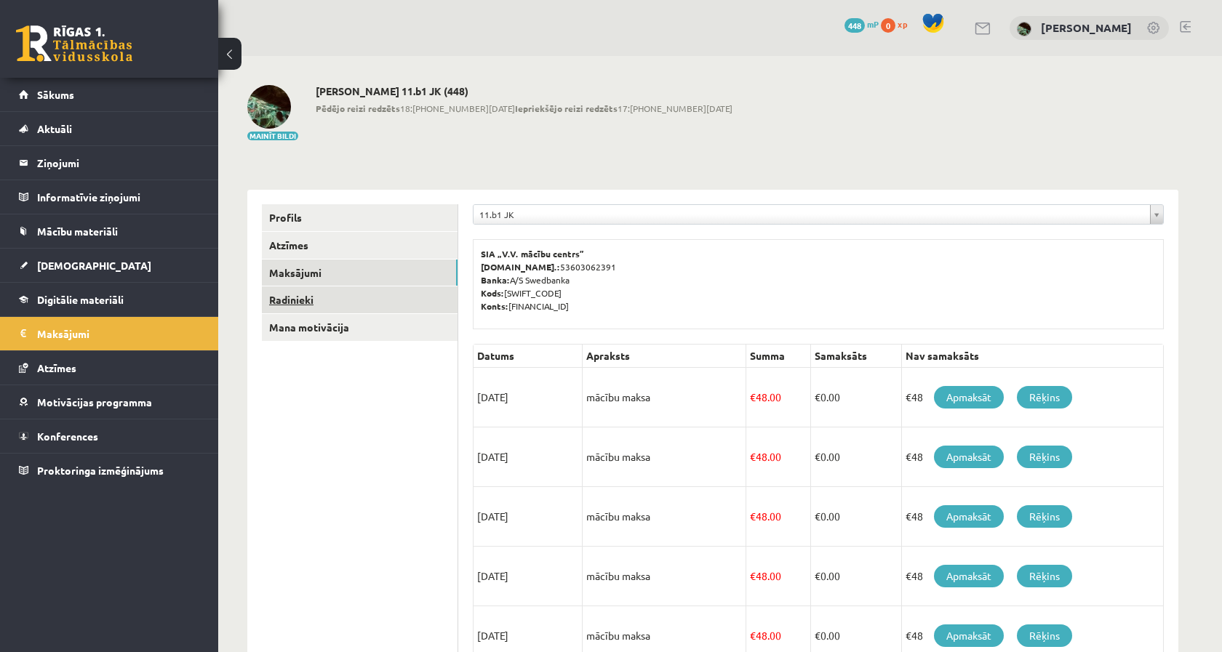
click at [301, 308] on link "Radinieki" at bounding box center [360, 300] width 196 height 27
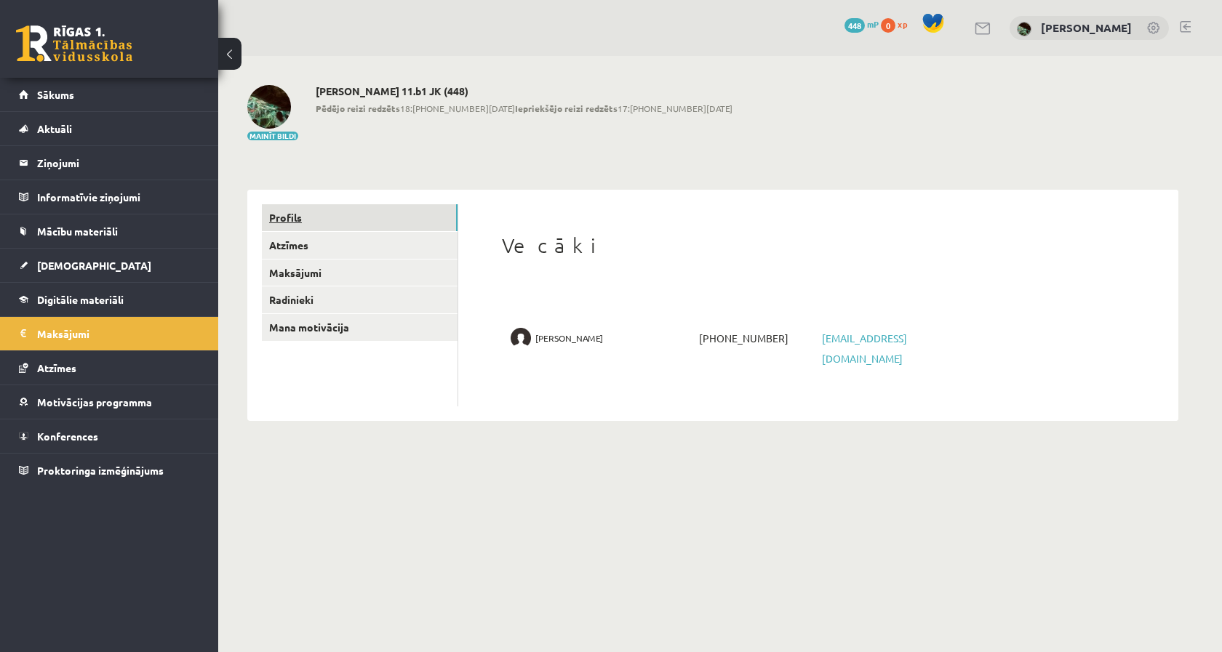
click at [285, 210] on link "Profils" at bounding box center [360, 217] width 196 height 27
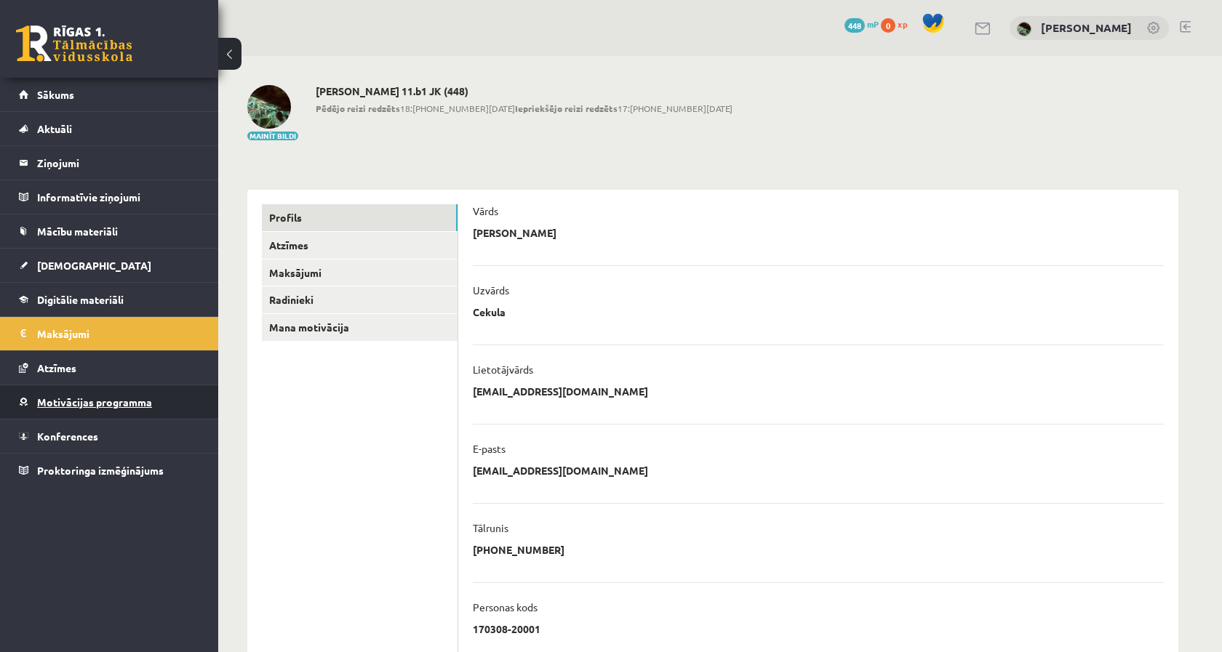
click at [68, 412] on link "Motivācijas programma" at bounding box center [109, 401] width 181 height 33
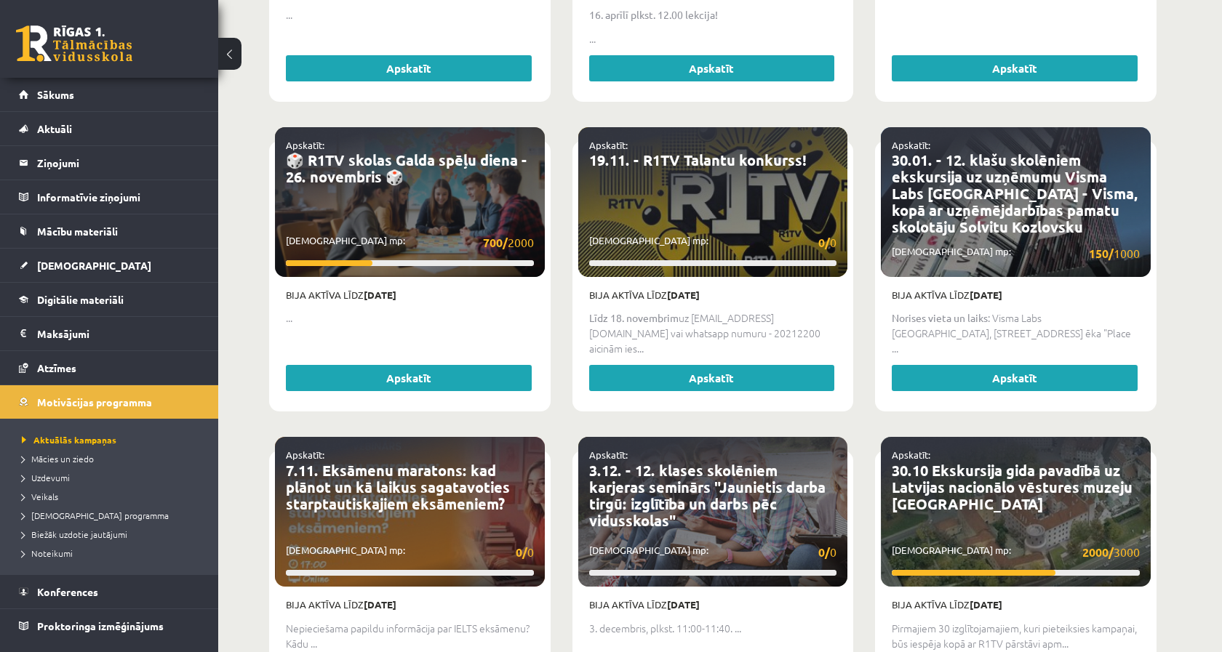
scroll to position [687, 0]
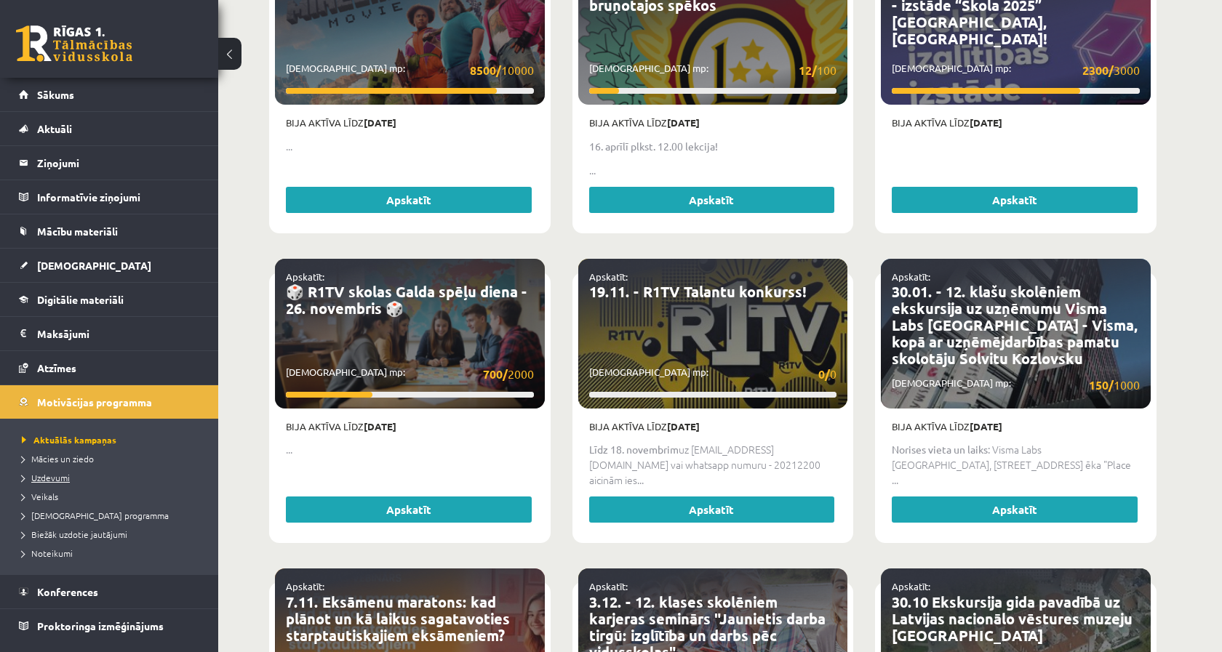
click at [46, 482] on link "Uzdevumi" at bounding box center [113, 477] width 182 height 13
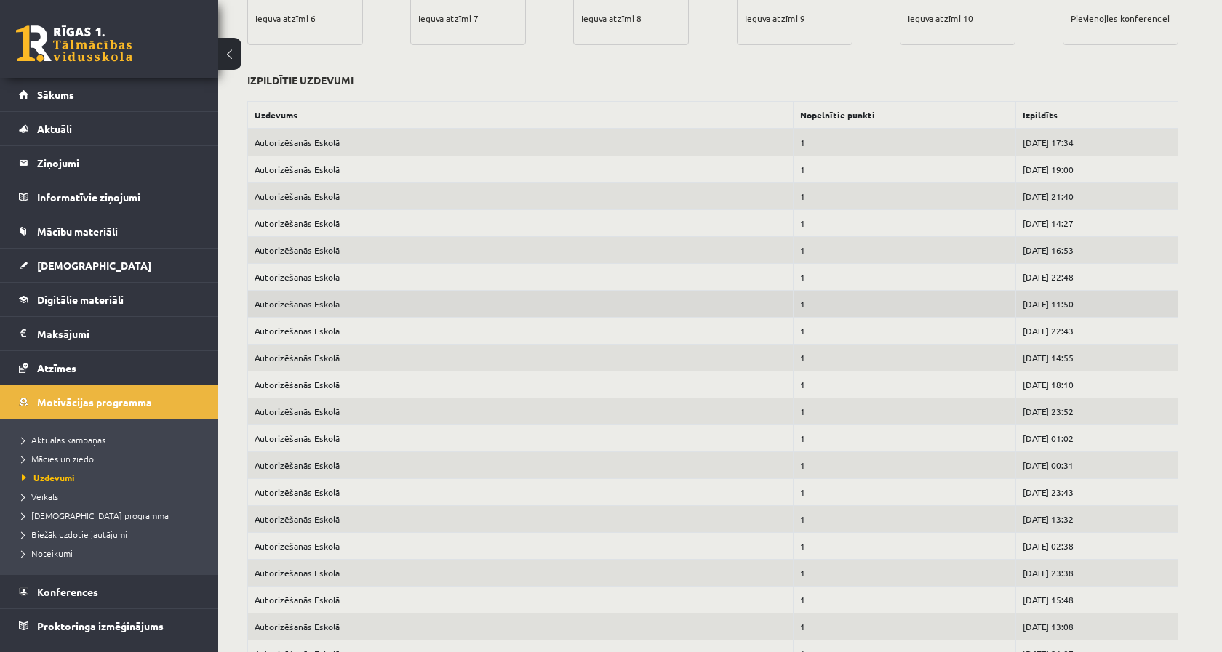
scroll to position [542, 0]
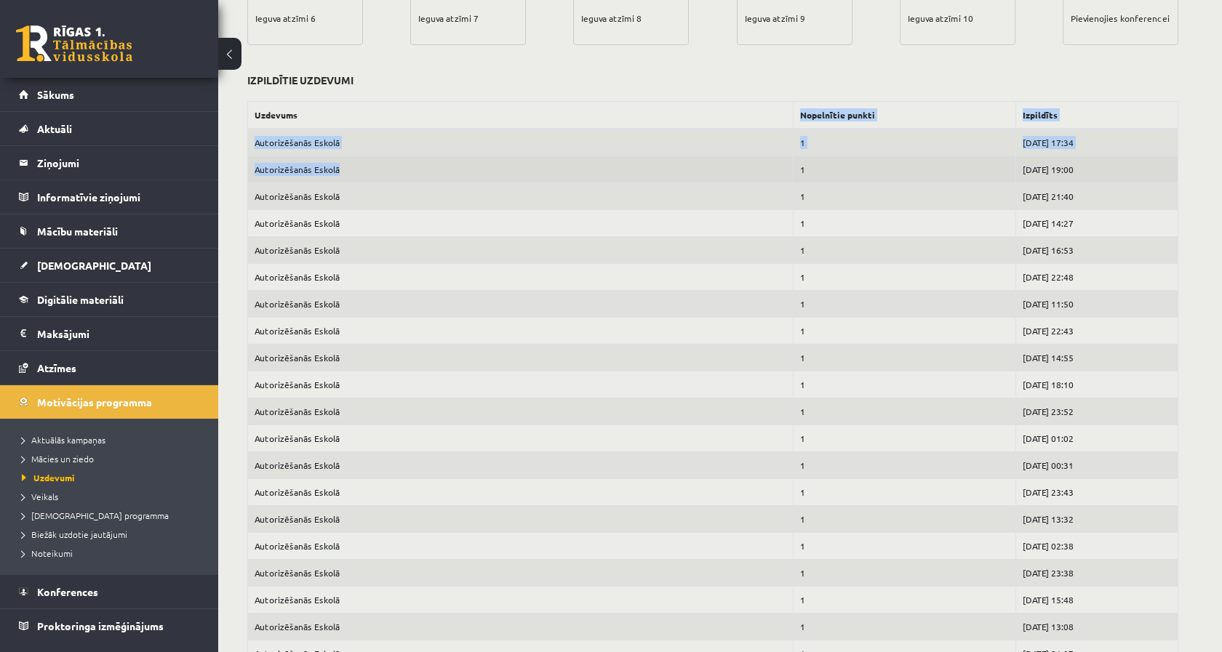
drag, startPoint x: 565, startPoint y: 116, endPoint x: 652, endPoint y: 161, distance: 97.6
click at [652, 161] on td "Autorizēšanās Eskolā" at bounding box center [520, 169] width 545 height 27
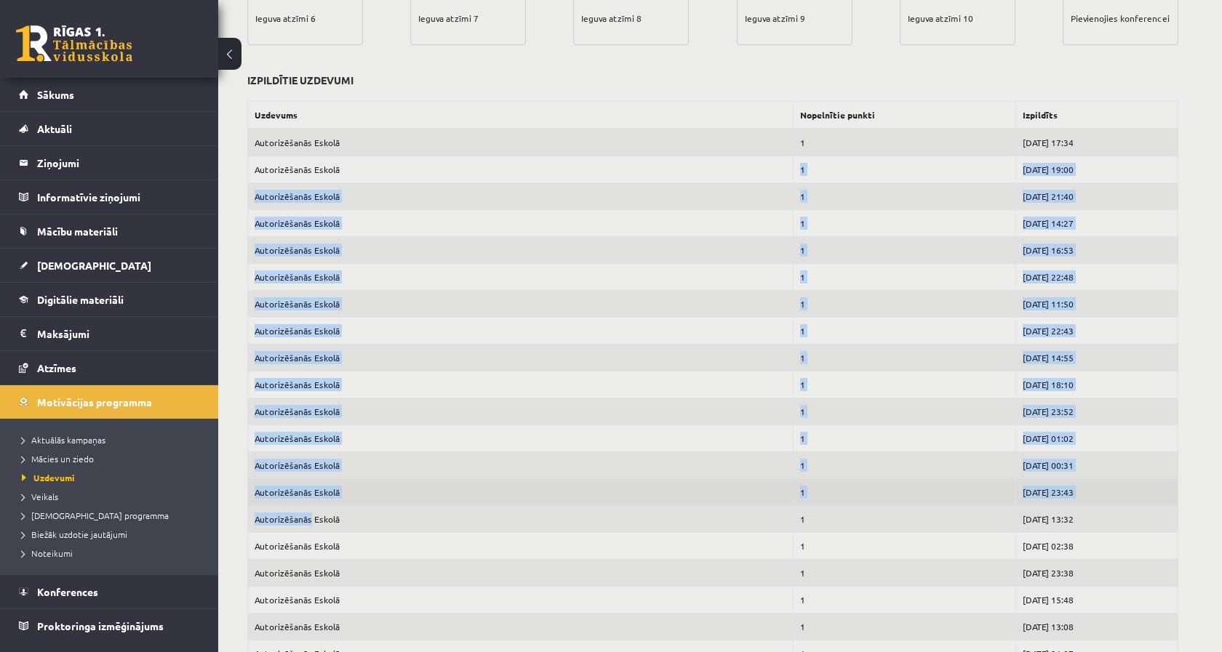
drag, startPoint x: 652, startPoint y: 161, endPoint x: 678, endPoint y: 499, distance: 338.5
click at [678, 499] on td "Autorizēšanās Eskolā" at bounding box center [520, 492] width 545 height 27
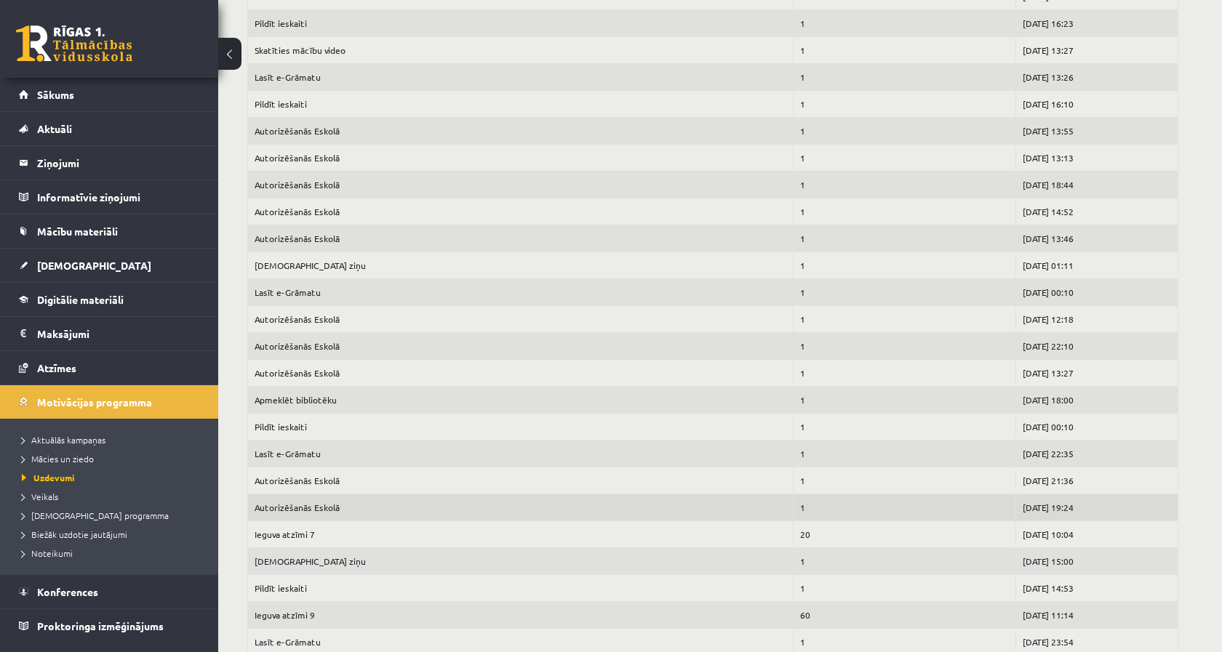
scroll to position [3256, 0]
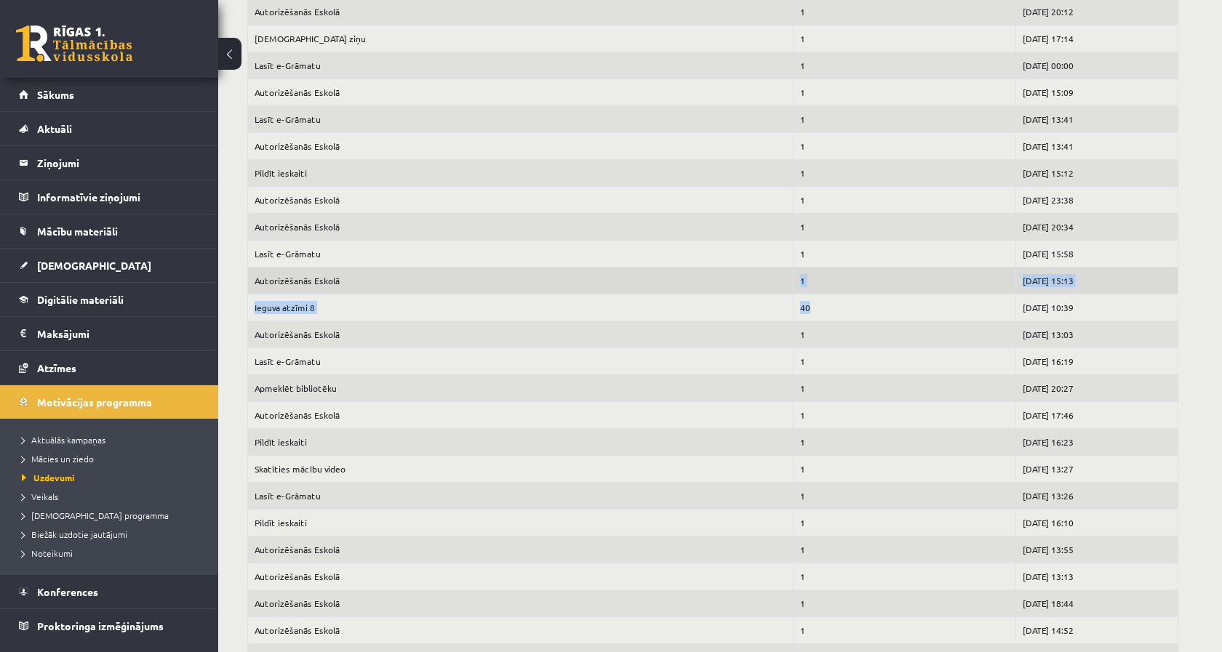
drag, startPoint x: 793, startPoint y: 308, endPoint x: 473, endPoint y: 284, distance: 320.2
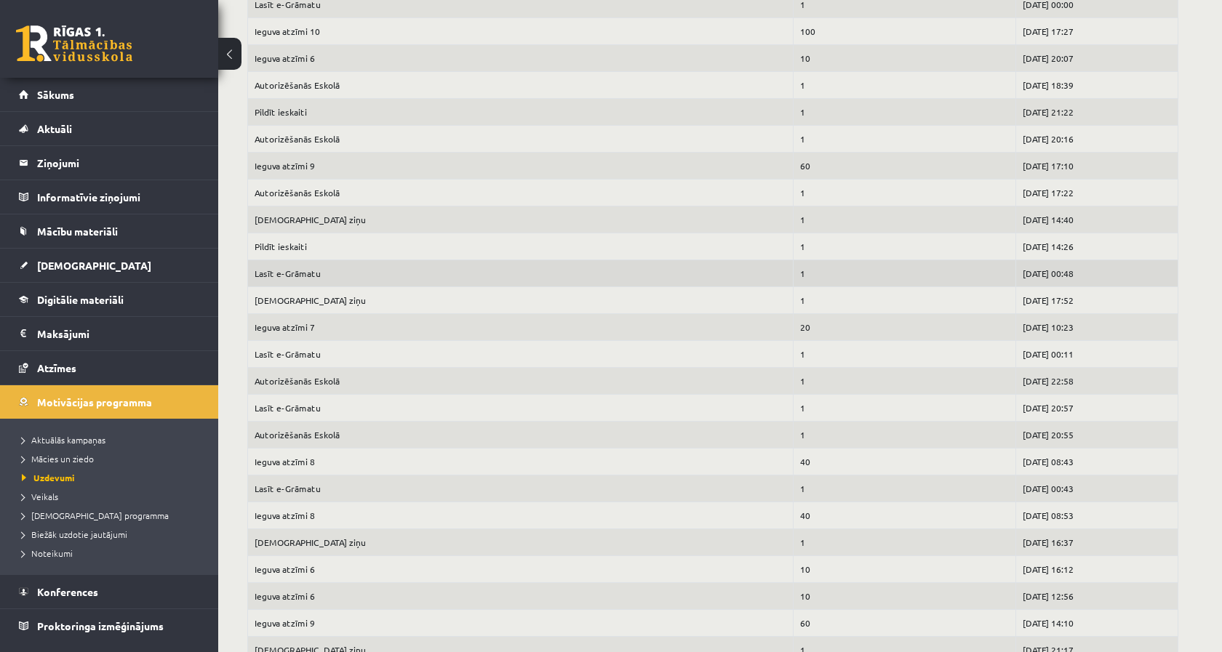
scroll to position [2403, 0]
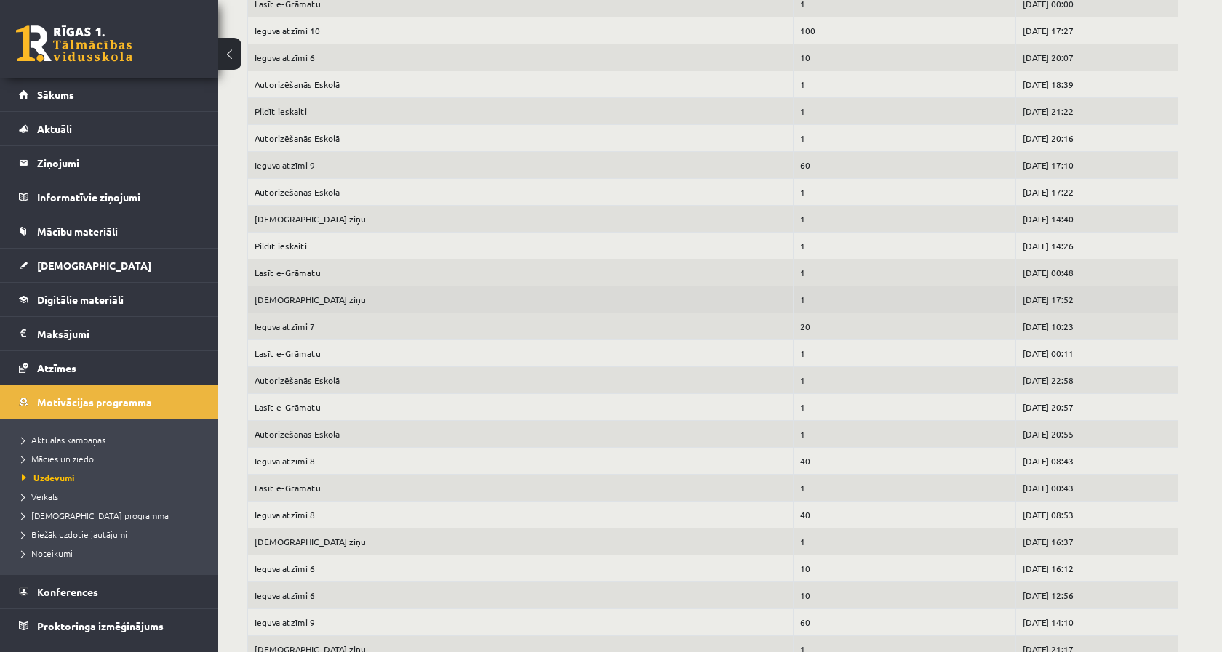
click at [793, 311] on td "1" at bounding box center [904, 299] width 223 height 27
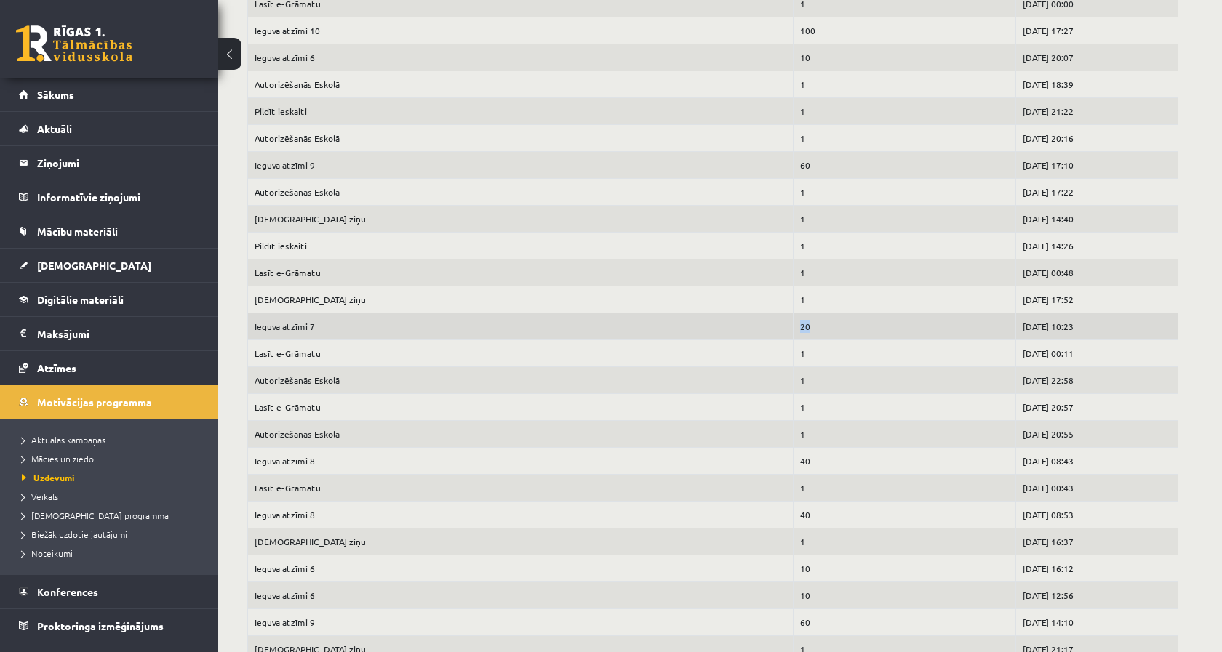
drag, startPoint x: 785, startPoint y: 327, endPoint x: 770, endPoint y: 327, distance: 15.3
click at [793, 327] on td "20" at bounding box center [904, 326] width 223 height 27
drag, startPoint x: 794, startPoint y: 168, endPoint x: 760, endPoint y: 169, distance: 33.5
click at [760, 169] on tr "Ieguva atzīmi 9 60 2023-04-08 17:10" at bounding box center [713, 164] width 930 height 27
click at [760, 169] on td "Ieguva atzīmi 9" at bounding box center [520, 164] width 545 height 27
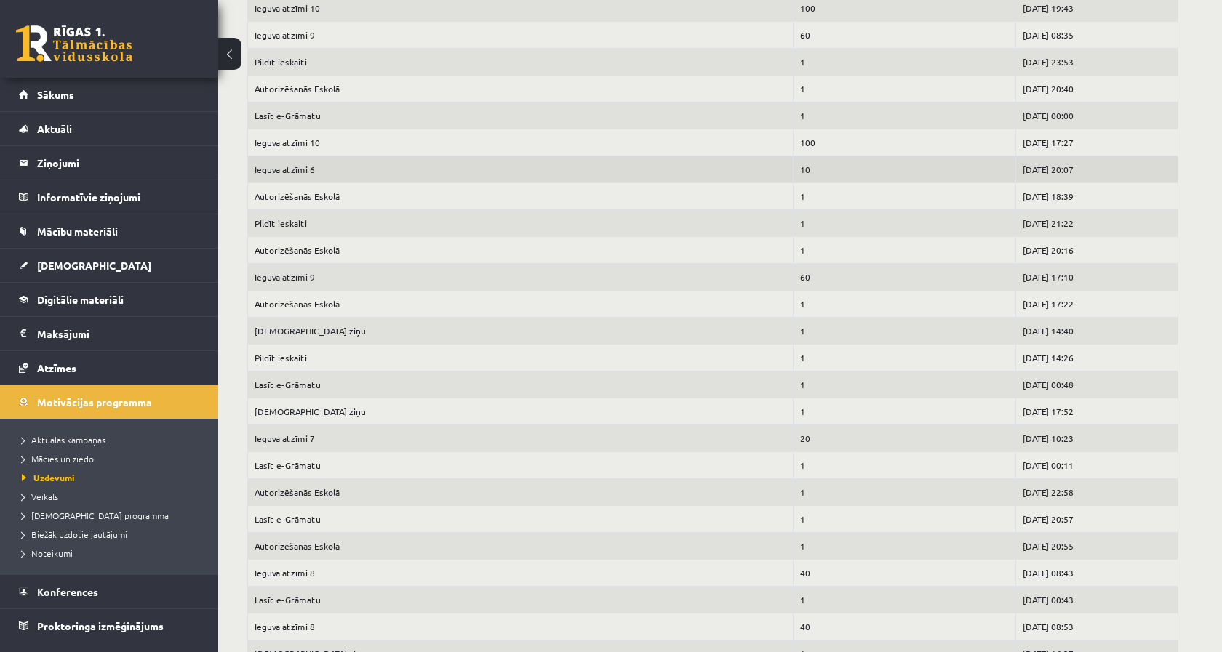
scroll to position [2290, 0]
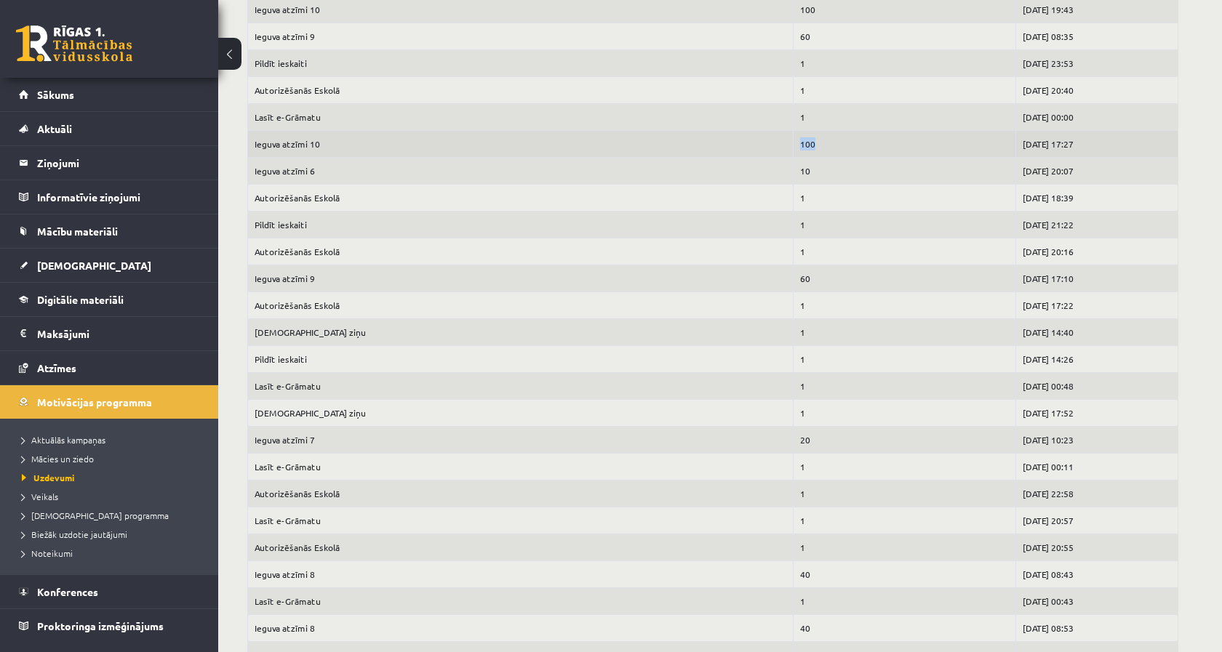
drag, startPoint x: 796, startPoint y: 140, endPoint x: 763, endPoint y: 140, distance: 32.7
click at [763, 140] on tr "Ieguva atzīmi 10 100 2023-04-14 17:27" at bounding box center [713, 143] width 930 height 27
click at [763, 140] on td "Ieguva atzīmi 10" at bounding box center [520, 143] width 545 height 27
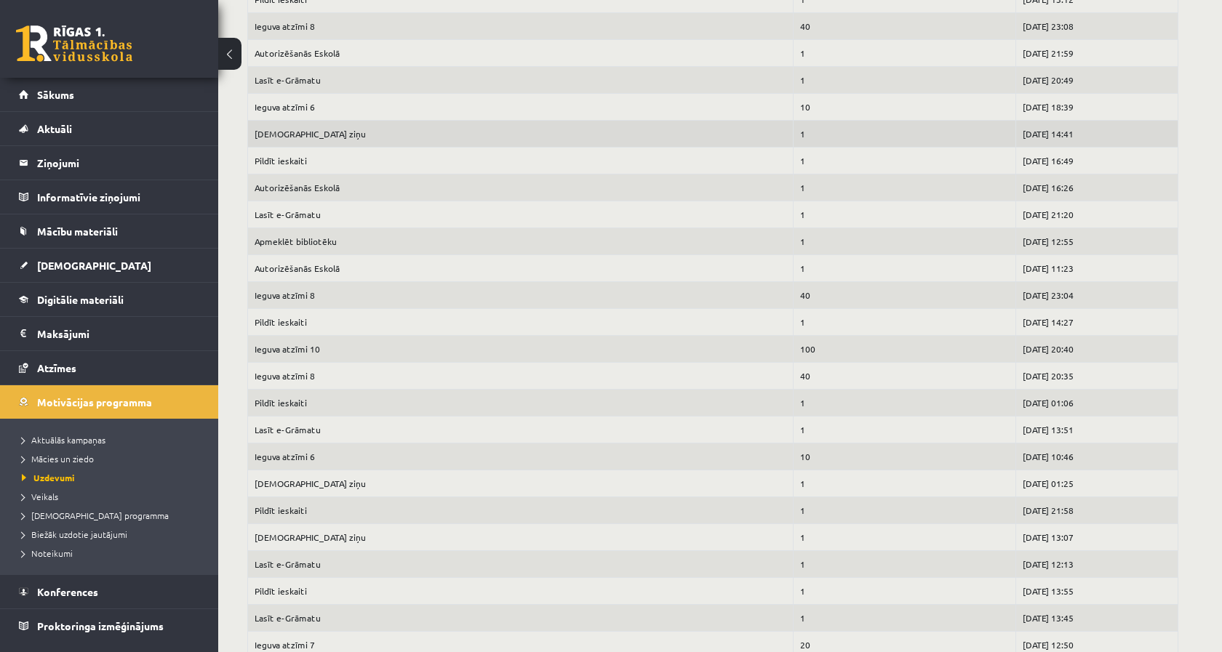
scroll to position [6142, 0]
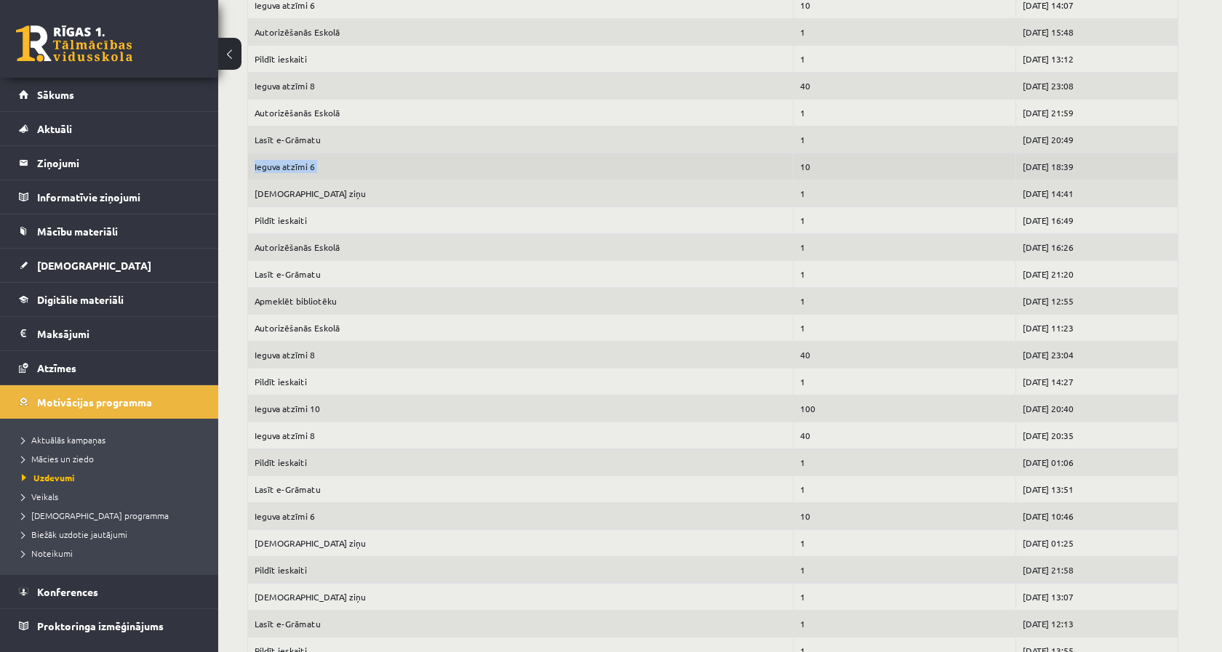
drag, startPoint x: 779, startPoint y: 156, endPoint x: 757, endPoint y: 159, distance: 22.0
click at [757, 159] on tr "Ieguva atzīmi 6 10 2022-12-15 18:39" at bounding box center [713, 166] width 930 height 27
click at [757, 159] on td "Ieguva atzīmi 6" at bounding box center [520, 166] width 545 height 27
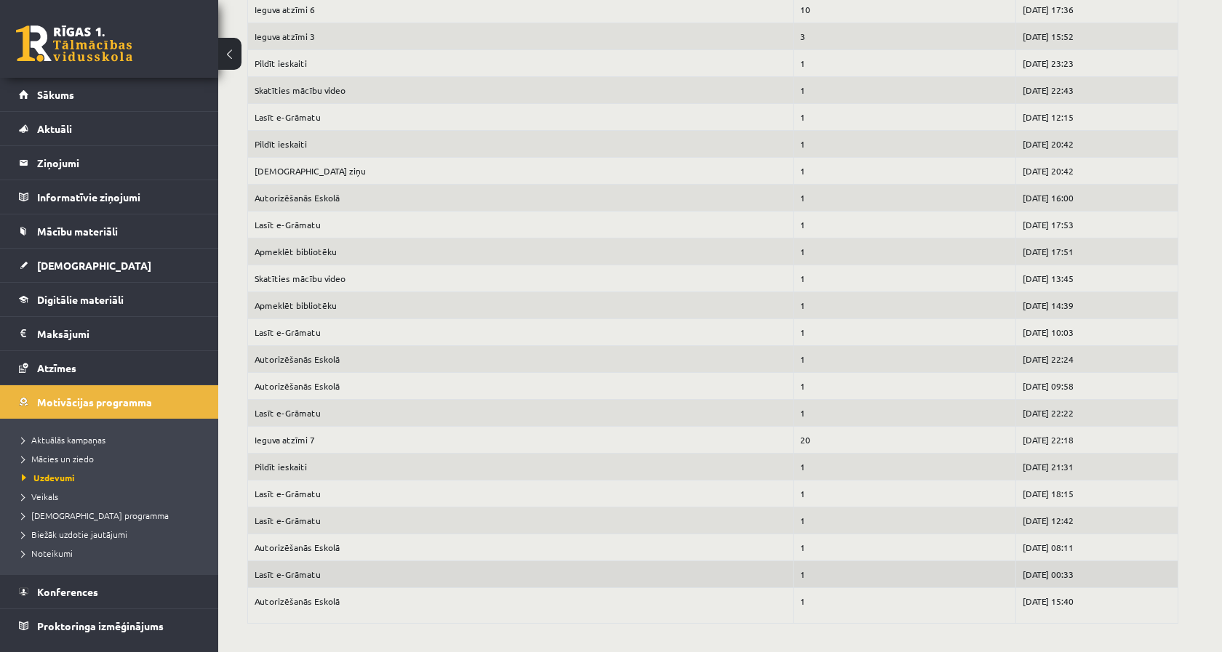
scroll to position [21207, 0]
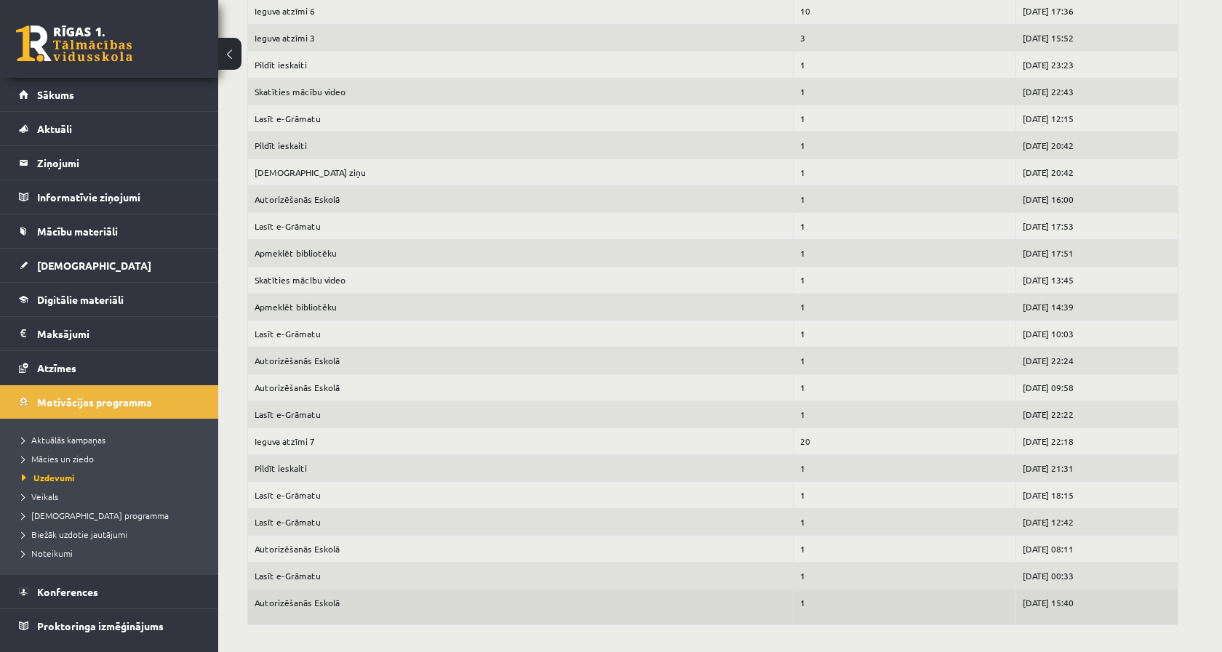
drag, startPoint x: 1041, startPoint y: 607, endPoint x: 985, endPoint y: 609, distance: 56.0
click at [1015, 609] on td "2021-08-26 15:40" at bounding box center [1096, 607] width 162 height 36
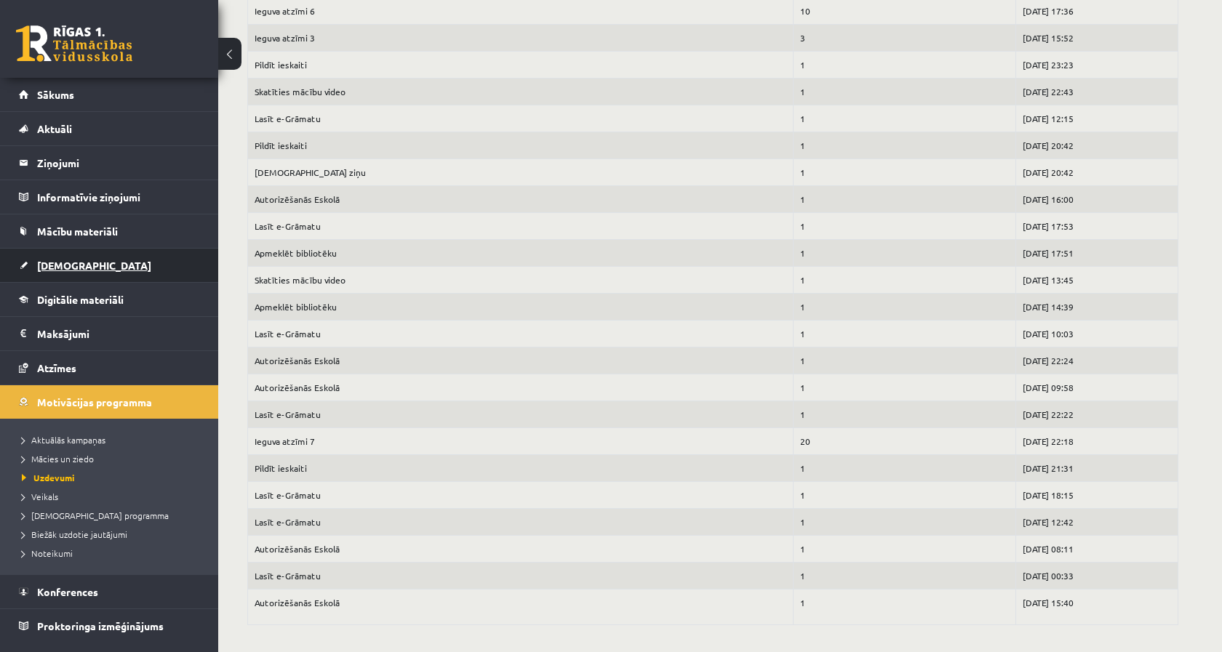
click at [64, 264] on span "[DEMOGRAPHIC_DATA]" at bounding box center [94, 265] width 114 height 13
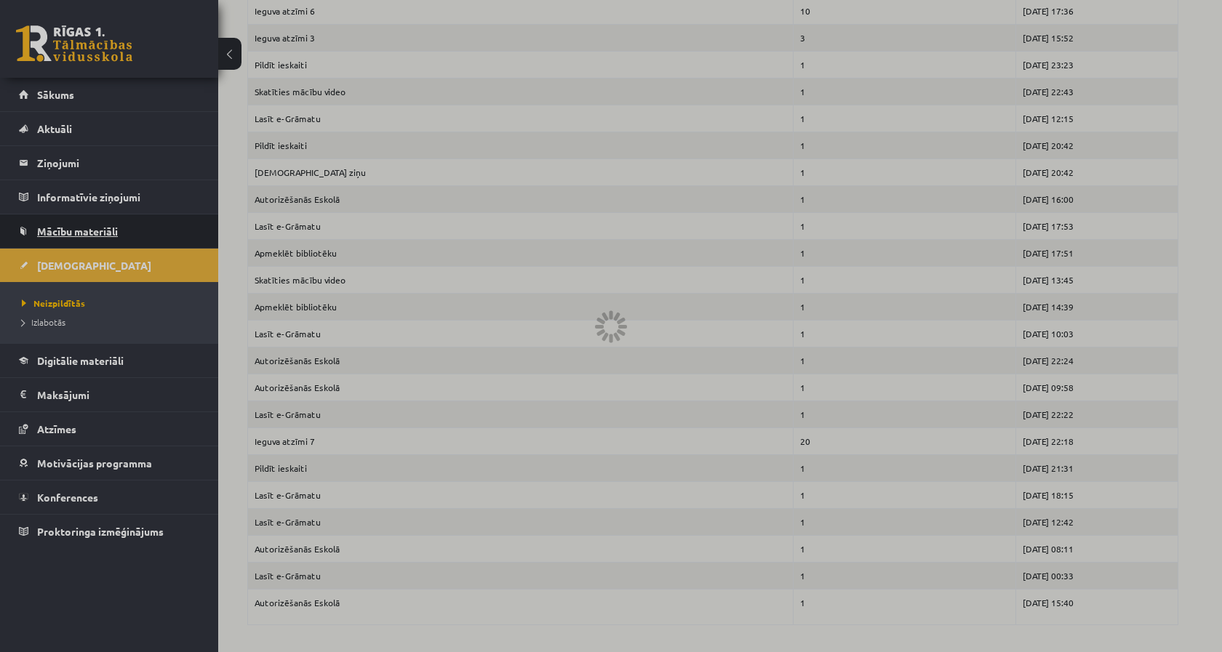
scroll to position [6665, 0]
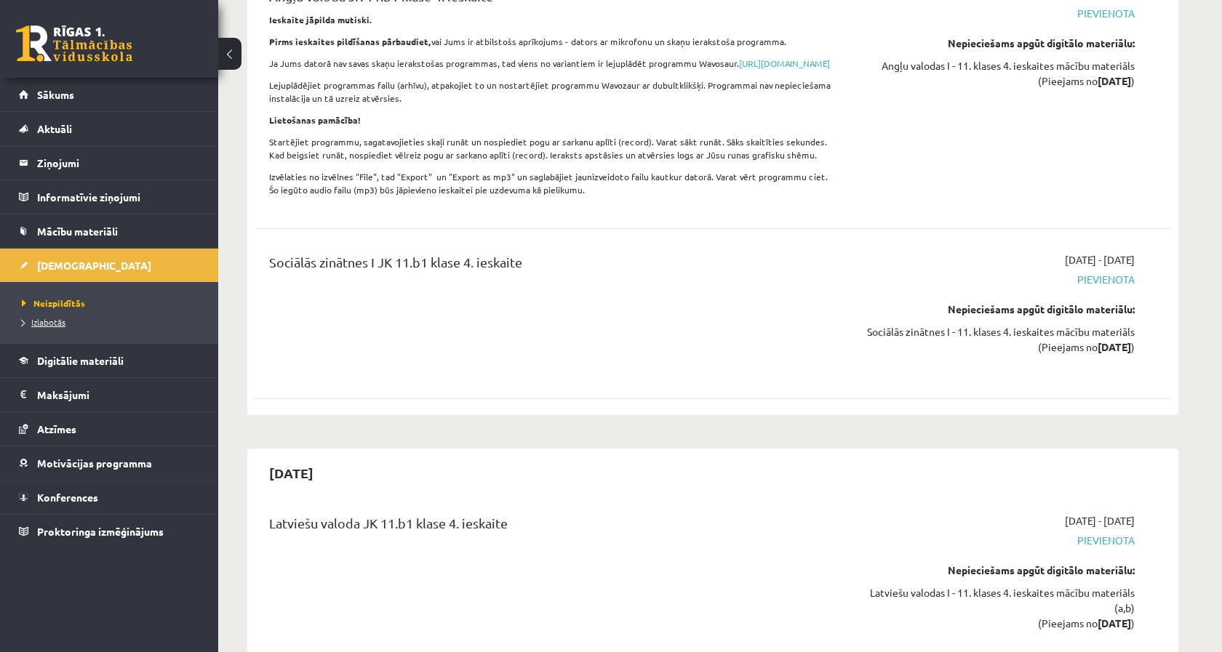
click at [51, 320] on span "Izlabotās" at bounding box center [44, 322] width 44 height 12
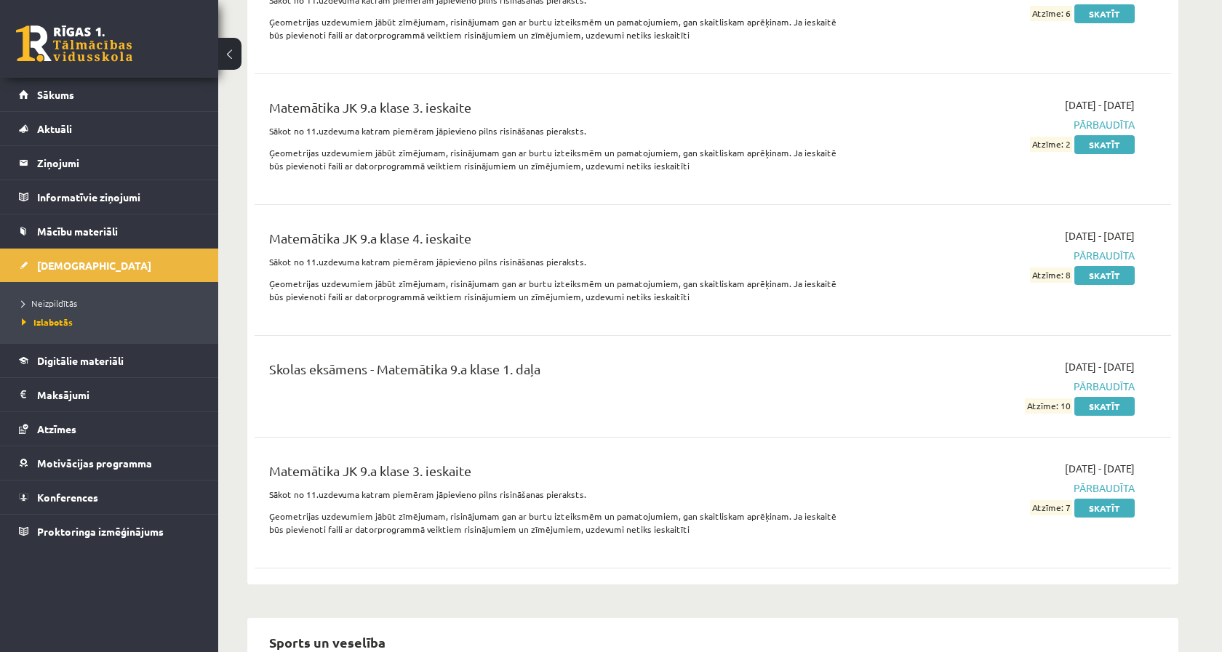
scroll to position [7039, 0]
drag, startPoint x: 339, startPoint y: 346, endPoint x: 548, endPoint y: 333, distance: 209.9
click at [548, 359] on div "Skolas eksāmens - Matemātika 9.a klase 1. daļa" at bounding box center [553, 372] width 569 height 27
click at [549, 359] on div "Skolas eksāmens - Matemātika 9.a klase 1. daļa" at bounding box center [553, 372] width 569 height 27
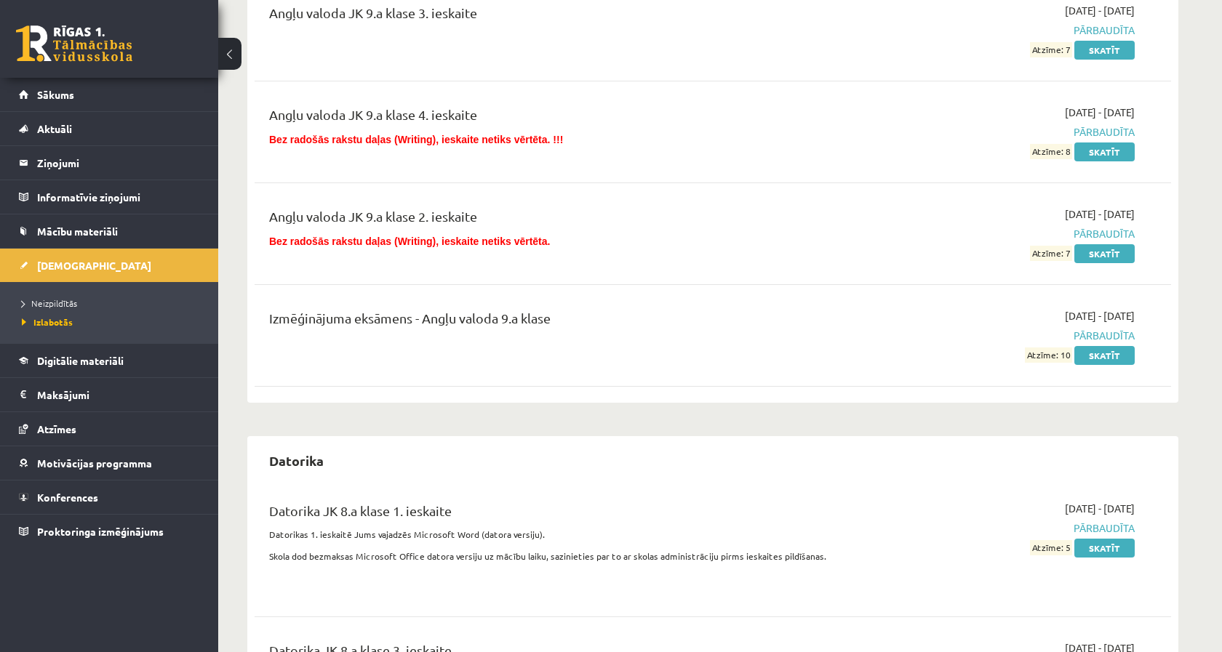
scroll to position [1139, 0]
click at [552, 231] on div "Angļu valoda JK 9.a klase 2. ieskaite" at bounding box center [553, 220] width 569 height 27
click at [1098, 367] on div "Izmēģinājuma eksāmens - Angļu valoda 9.a klase 2022-11-09 - 2022-11-20 Pārbaudī…" at bounding box center [713, 336] width 916 height 84
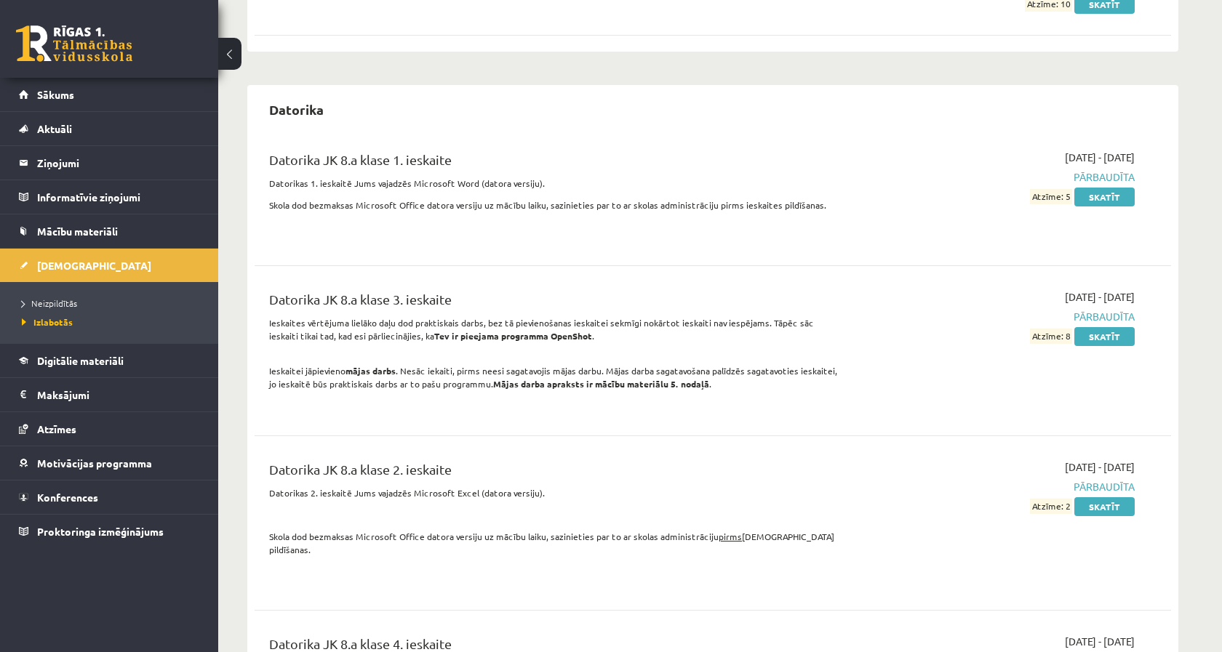
scroll to position [1496, 0]
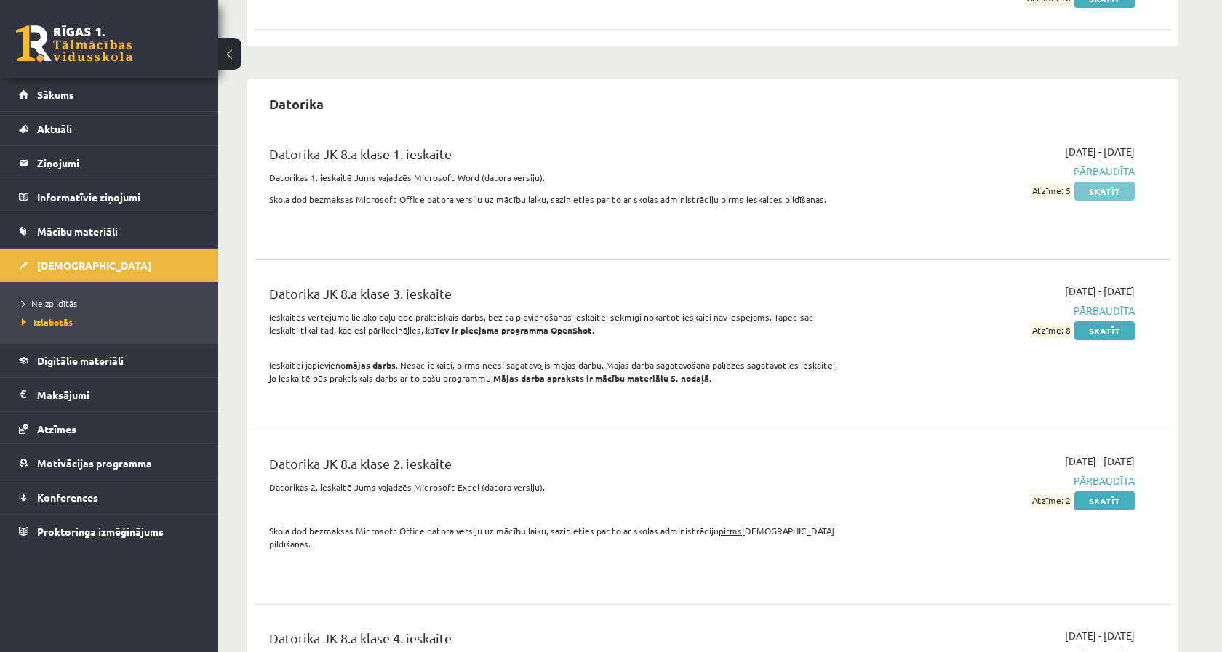
click at [1099, 191] on link "Skatīt" at bounding box center [1104, 191] width 60 height 19
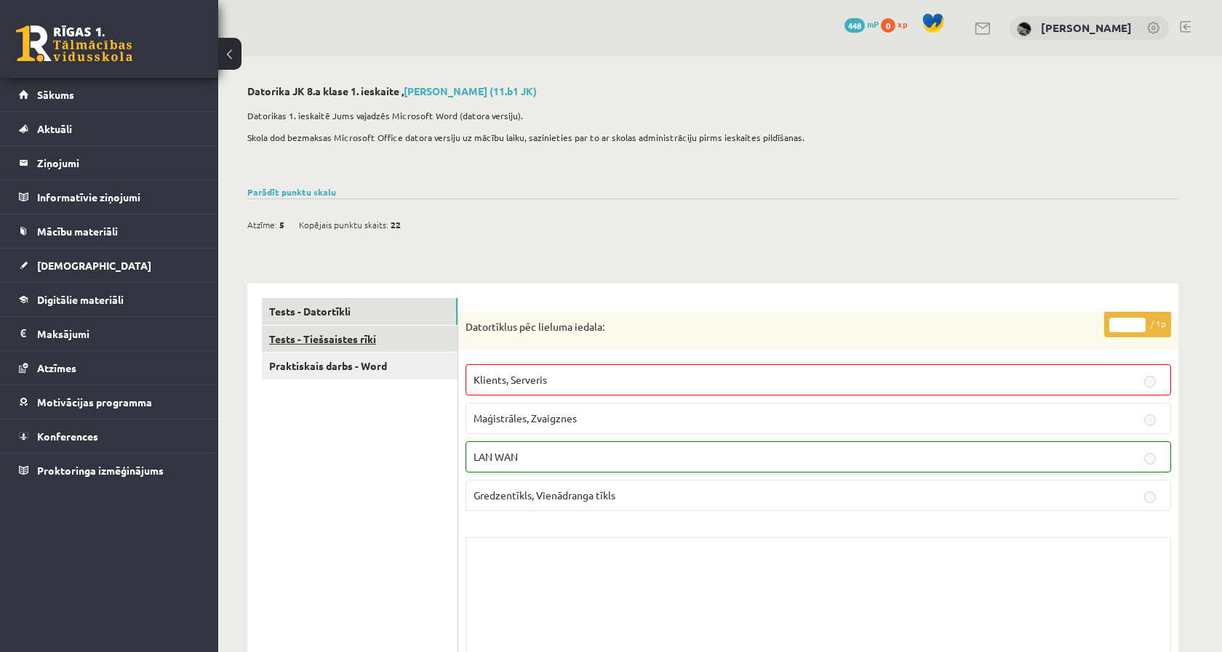
click at [414, 341] on link "Tests - Tiešsaistes rīki" at bounding box center [360, 339] width 196 height 27
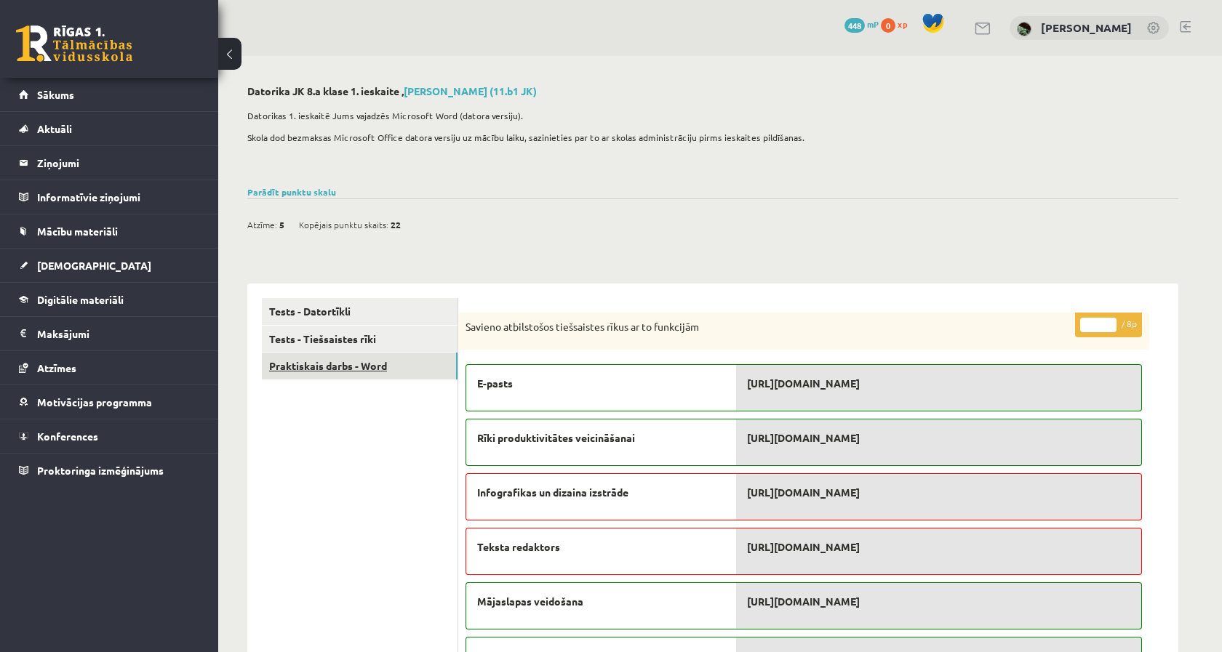
click at [413, 365] on link "Praktiskais darbs - Word" at bounding box center [360, 366] width 196 height 27
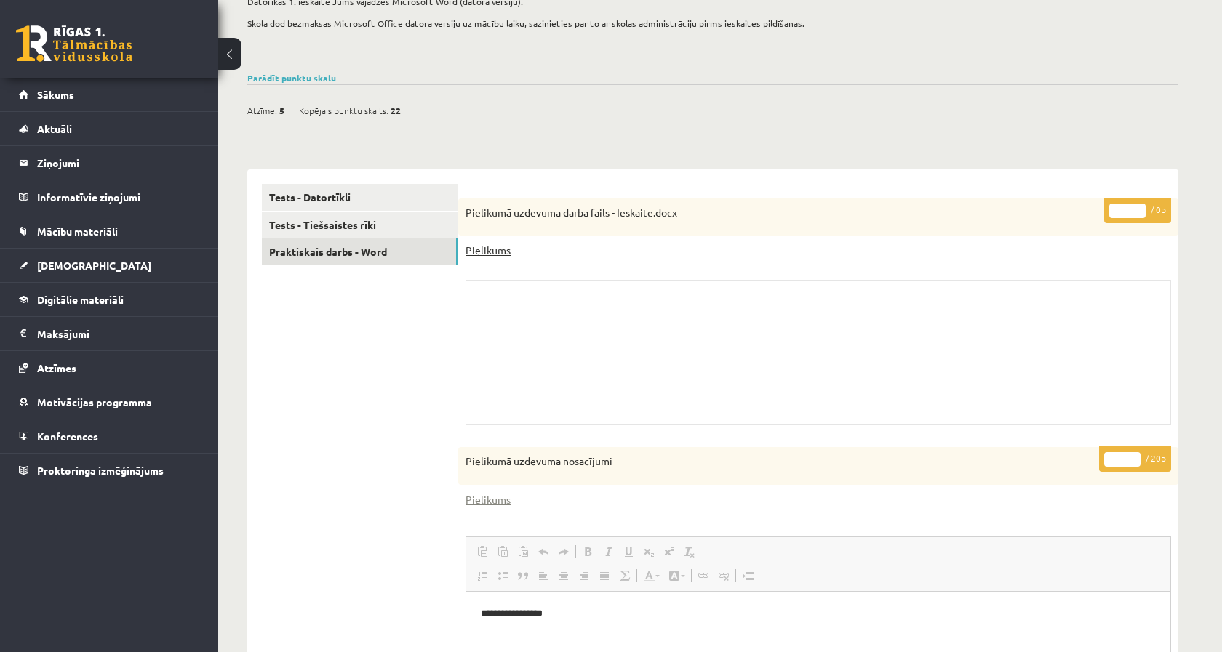
click at [502, 254] on link "Pielikums" at bounding box center [487, 250] width 45 height 15
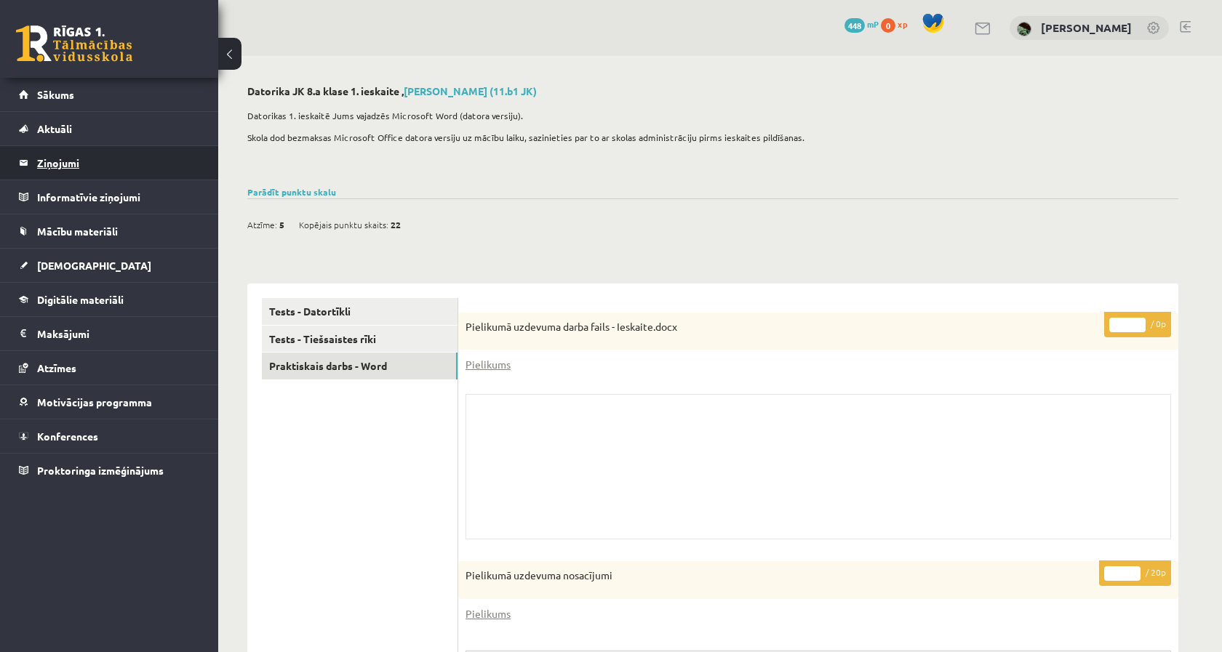
click at [121, 168] on legend "Ziņojumi 0" at bounding box center [118, 162] width 163 height 33
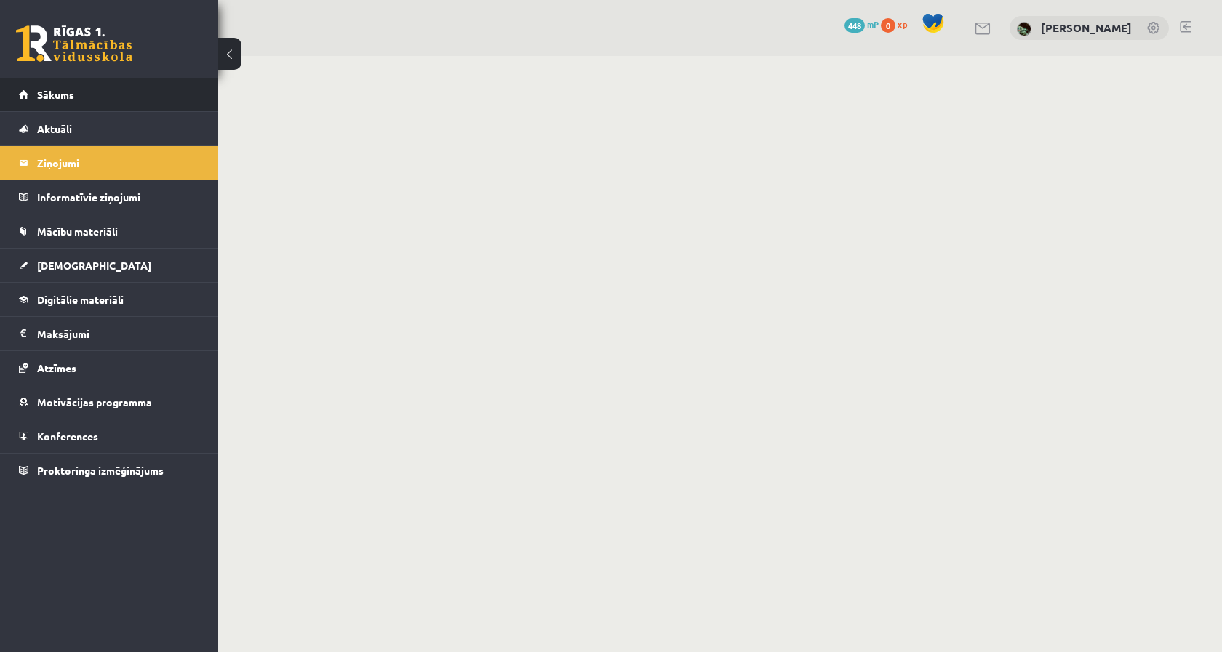
click at [126, 111] on link "Sākums" at bounding box center [109, 94] width 181 height 33
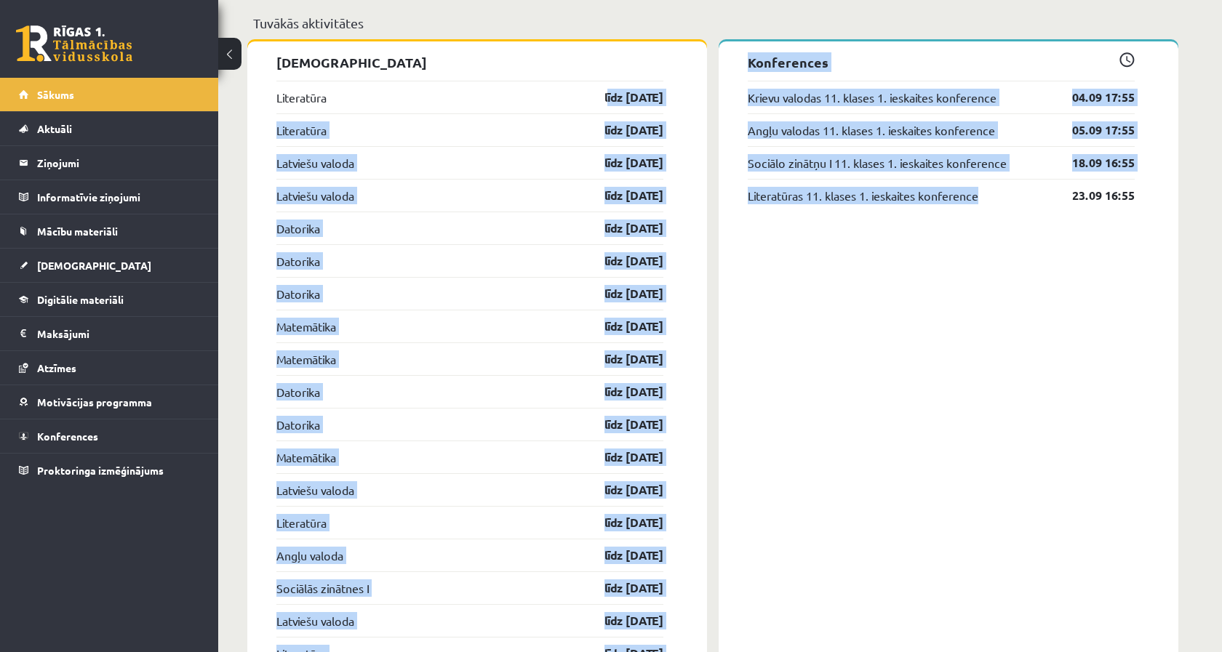
drag, startPoint x: 557, startPoint y: 197, endPoint x: 708, endPoint y: 687, distance: 512.8
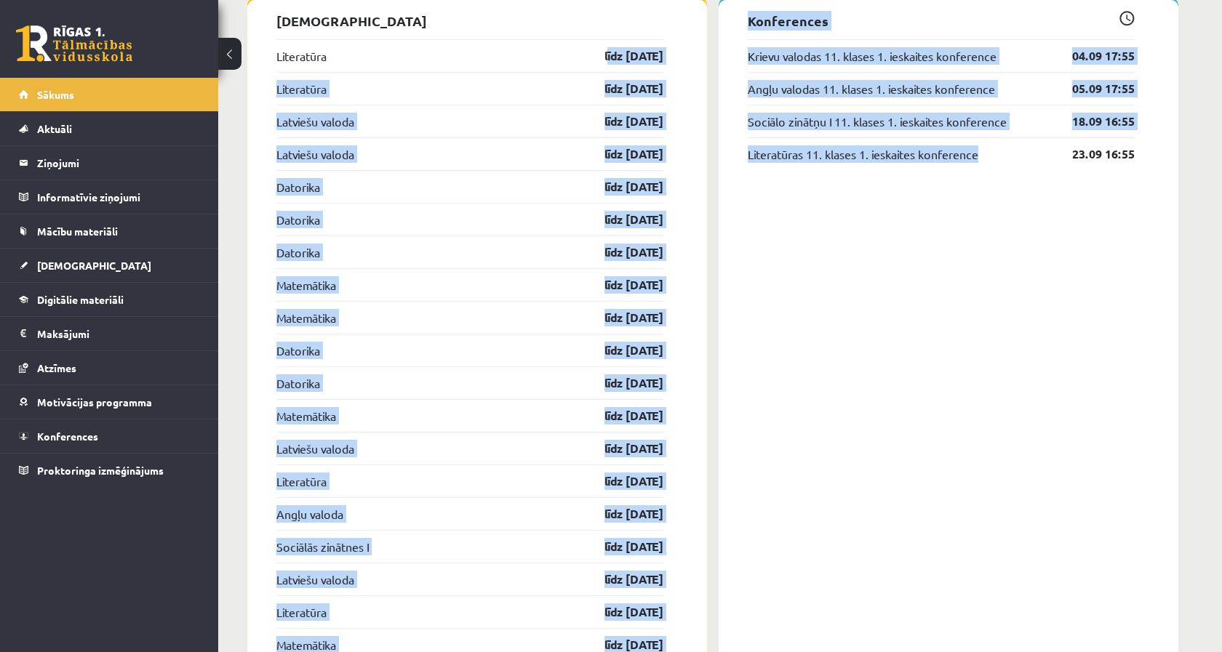
click at [794, 394] on div "Konferences Krievu valodas 11. klases 1. ieskaites konference 04.09 17:55 Angļu…" at bounding box center [949, 426] width 460 height 853
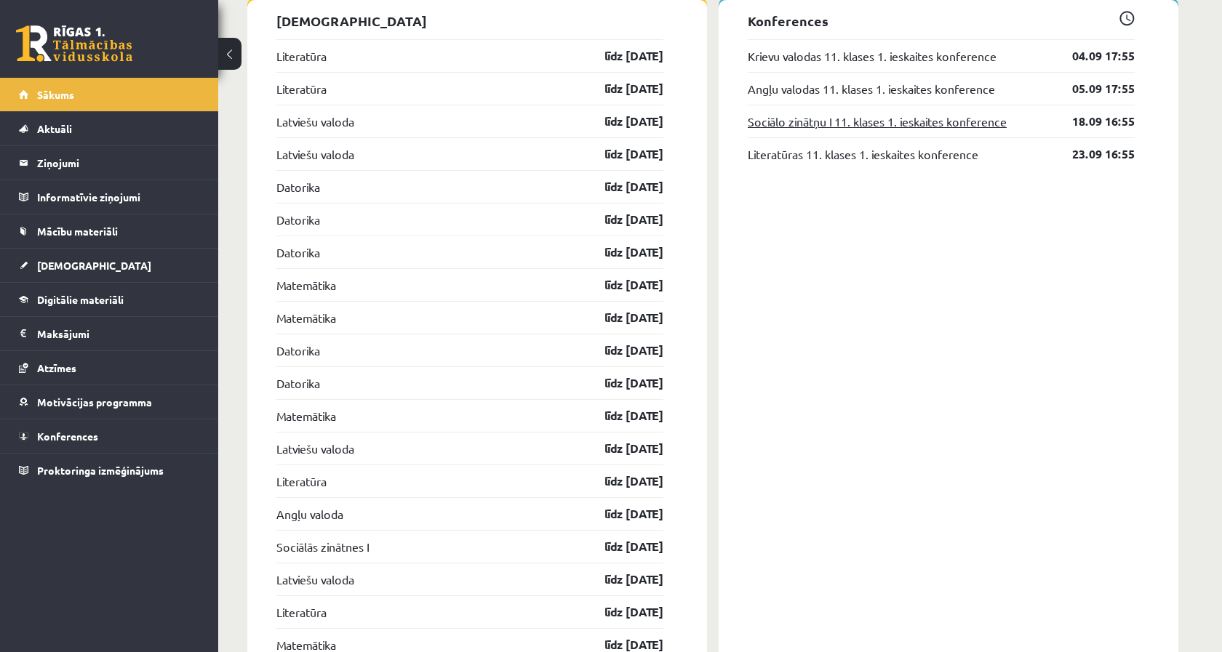
click at [781, 119] on link "Sociālo zinātņu I 11. klases 1. ieskaites konference" at bounding box center [877, 121] width 259 height 17
